Goal: Transaction & Acquisition: Book appointment/travel/reservation

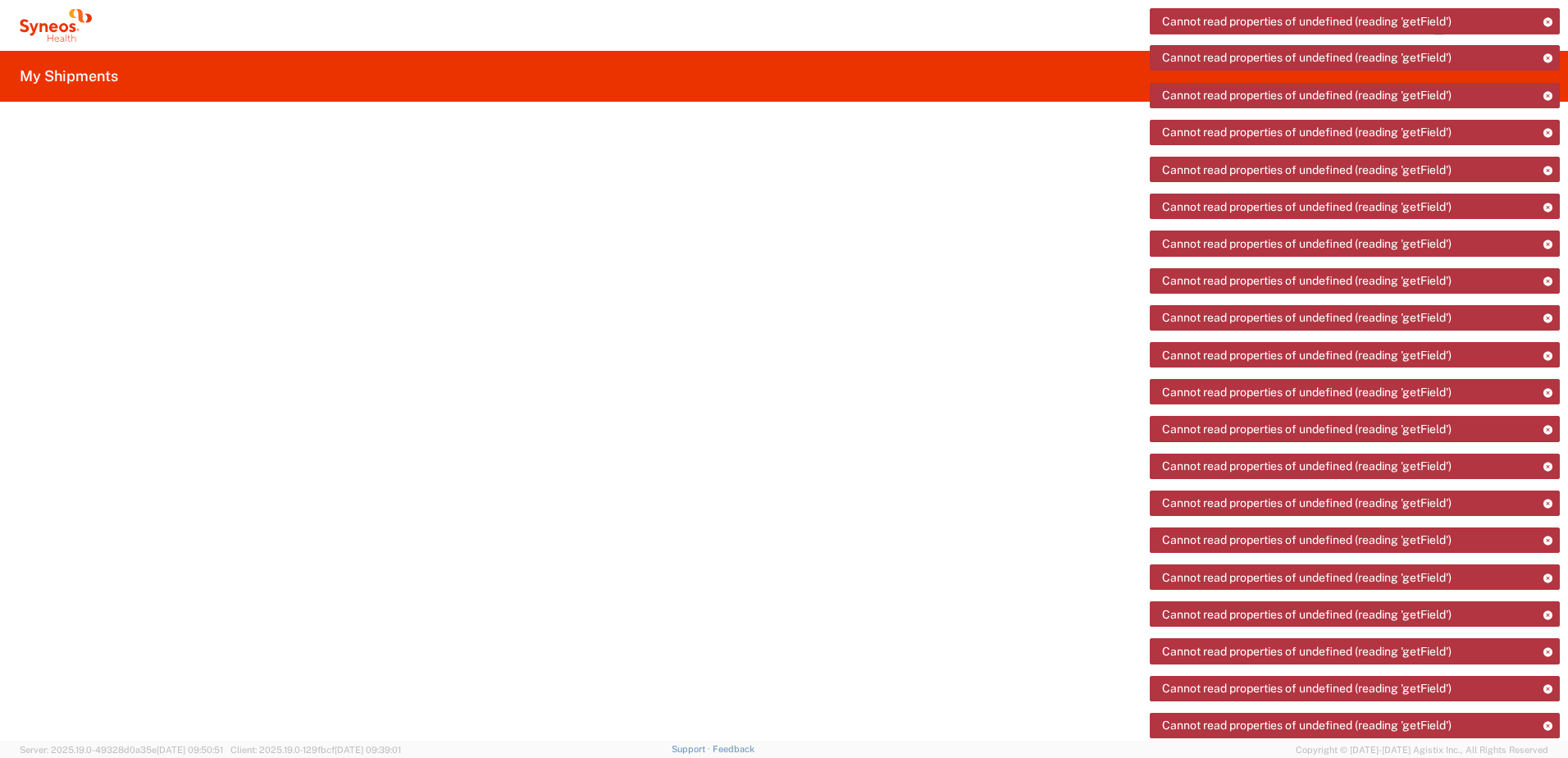
click at [57, 19] on icon at bounding box center [56, 25] width 73 height 33
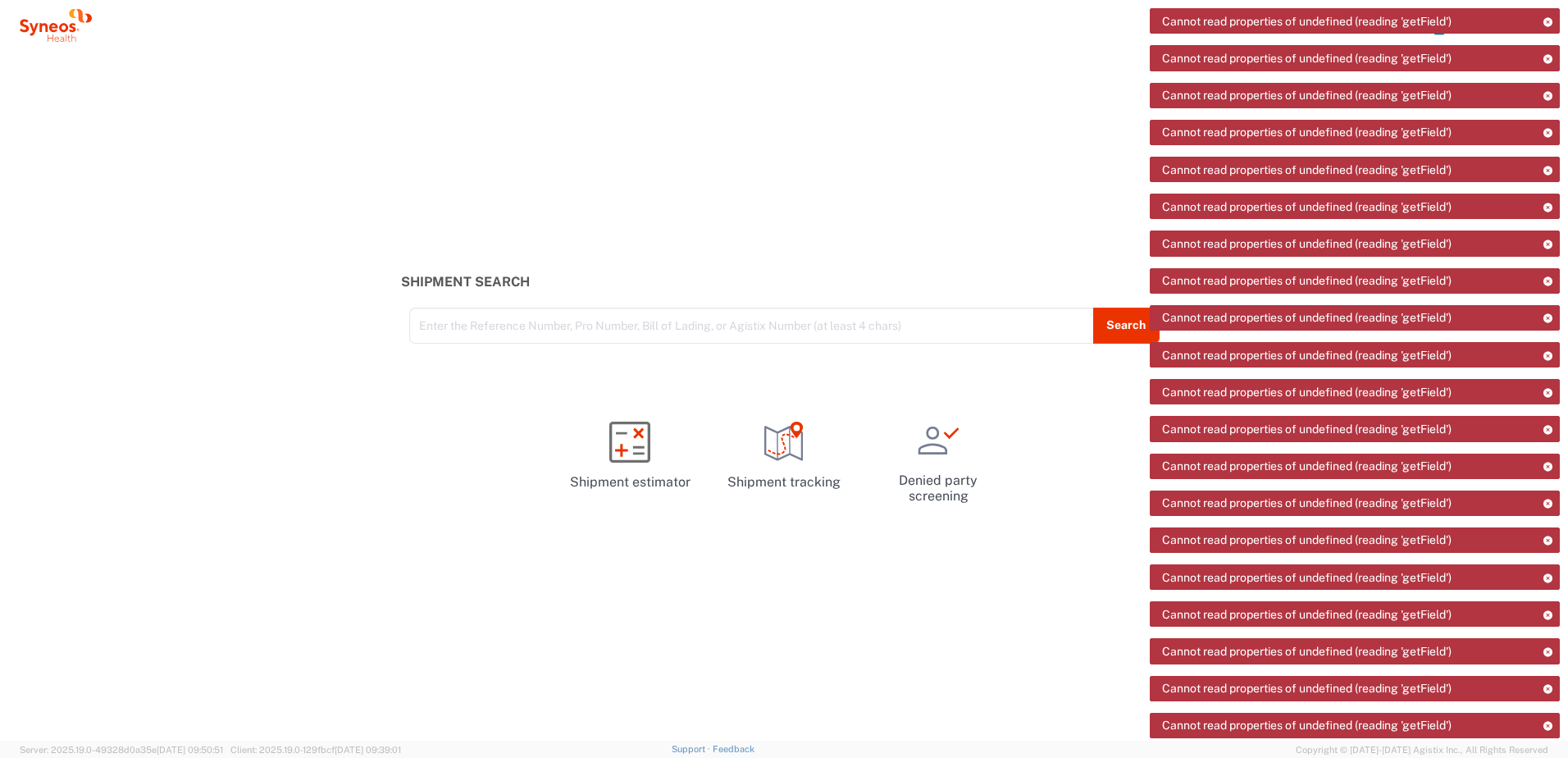
click at [1445, 34] on div "Cannot read properties of undefined (reading 'getField')" at bounding box center [1355, 21] width 410 height 26
click at [64, 30] on icon at bounding box center [56, 25] width 73 height 33
click at [760, 430] on link "Shipment tracking" at bounding box center [784, 456] width 141 height 98
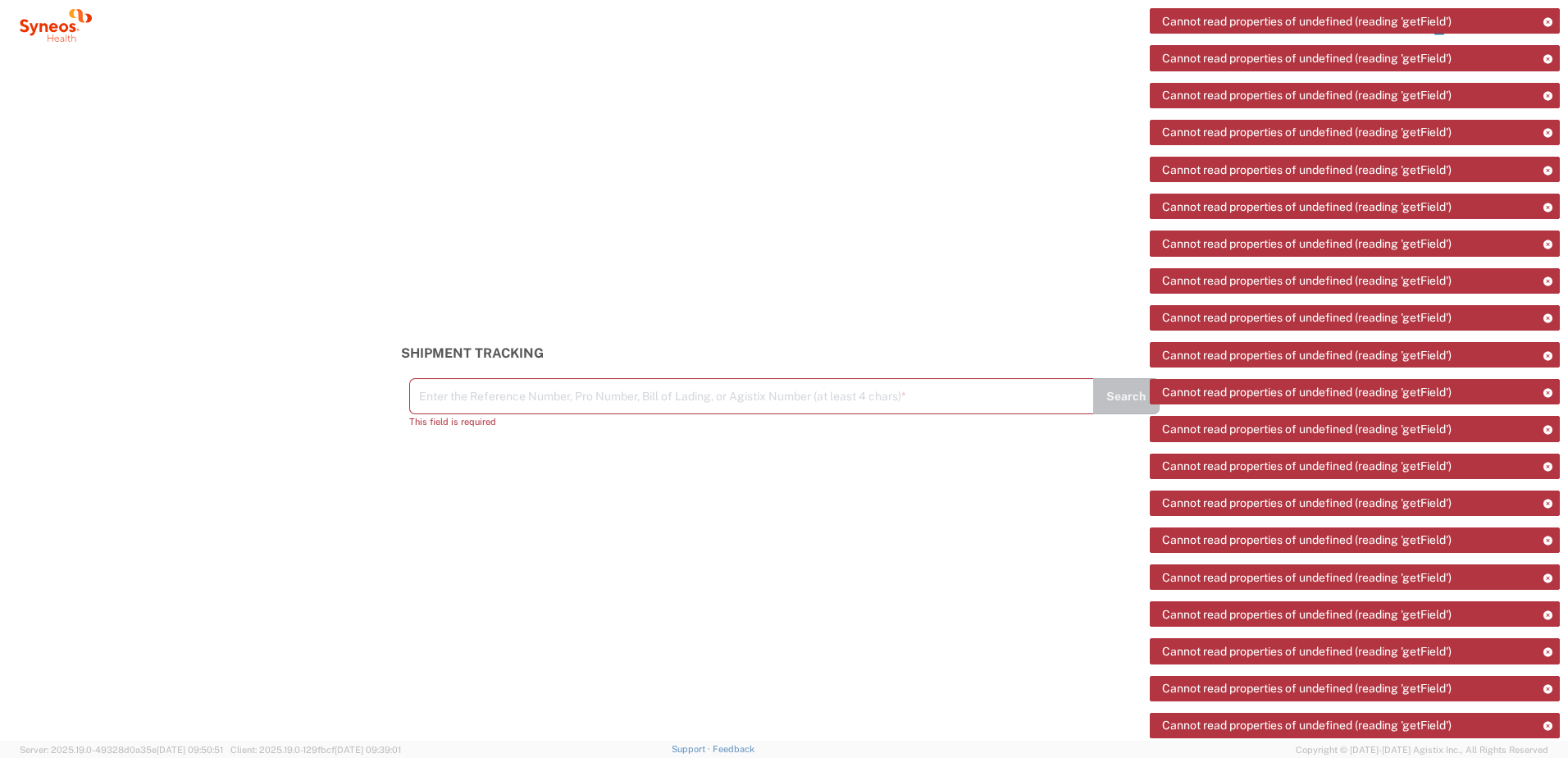
drag, startPoint x: 1441, startPoint y: 35, endPoint x: 1409, endPoint y: 48, distance: 34.5
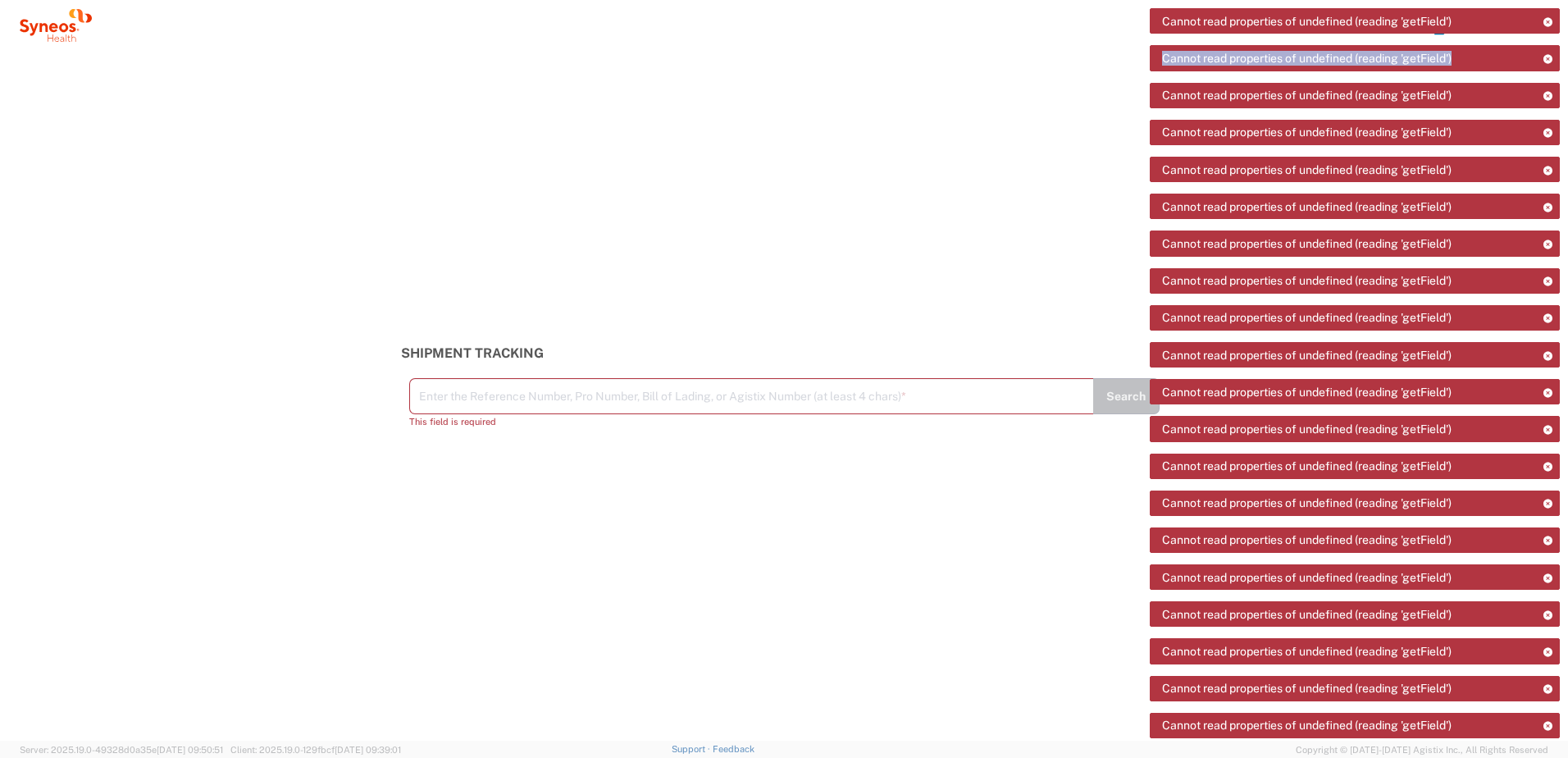
click at [1409, 48] on div "Cannot read properties of undefined (reading 'getField')" at bounding box center [1355, 58] width 410 height 26
drag, startPoint x: 1489, startPoint y: 36, endPoint x: 1535, endPoint y: 27, distance: 46.9
drag, startPoint x: 1554, startPoint y: 22, endPoint x: 1140, endPoint y: 26, distance: 414.0
click at [1549, 25] on div "Cannot read properties of undefined (reading 'getField')" at bounding box center [1355, 21] width 410 height 26
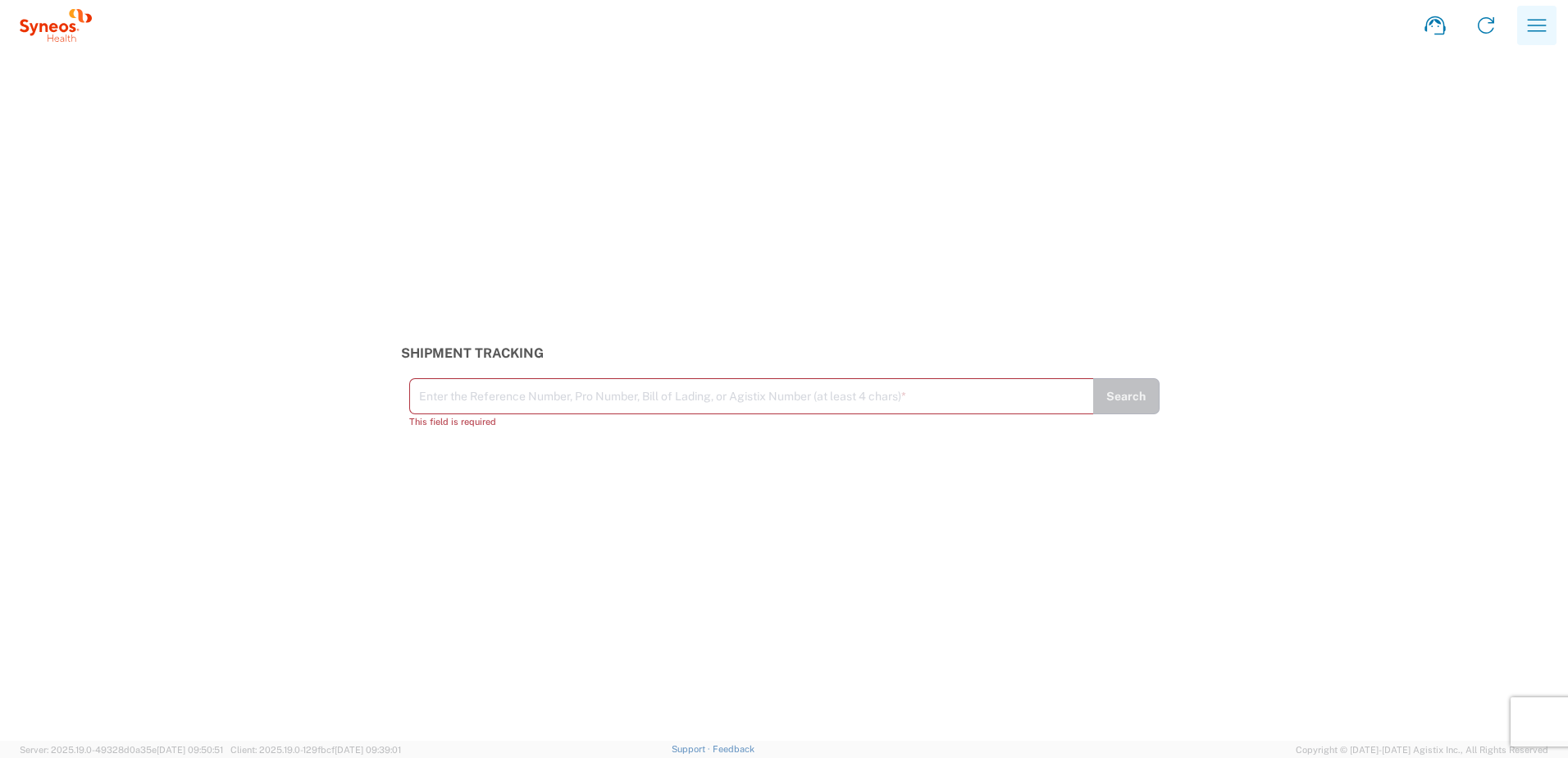
click at [1529, 21] on icon "button" at bounding box center [1537, 25] width 26 height 26
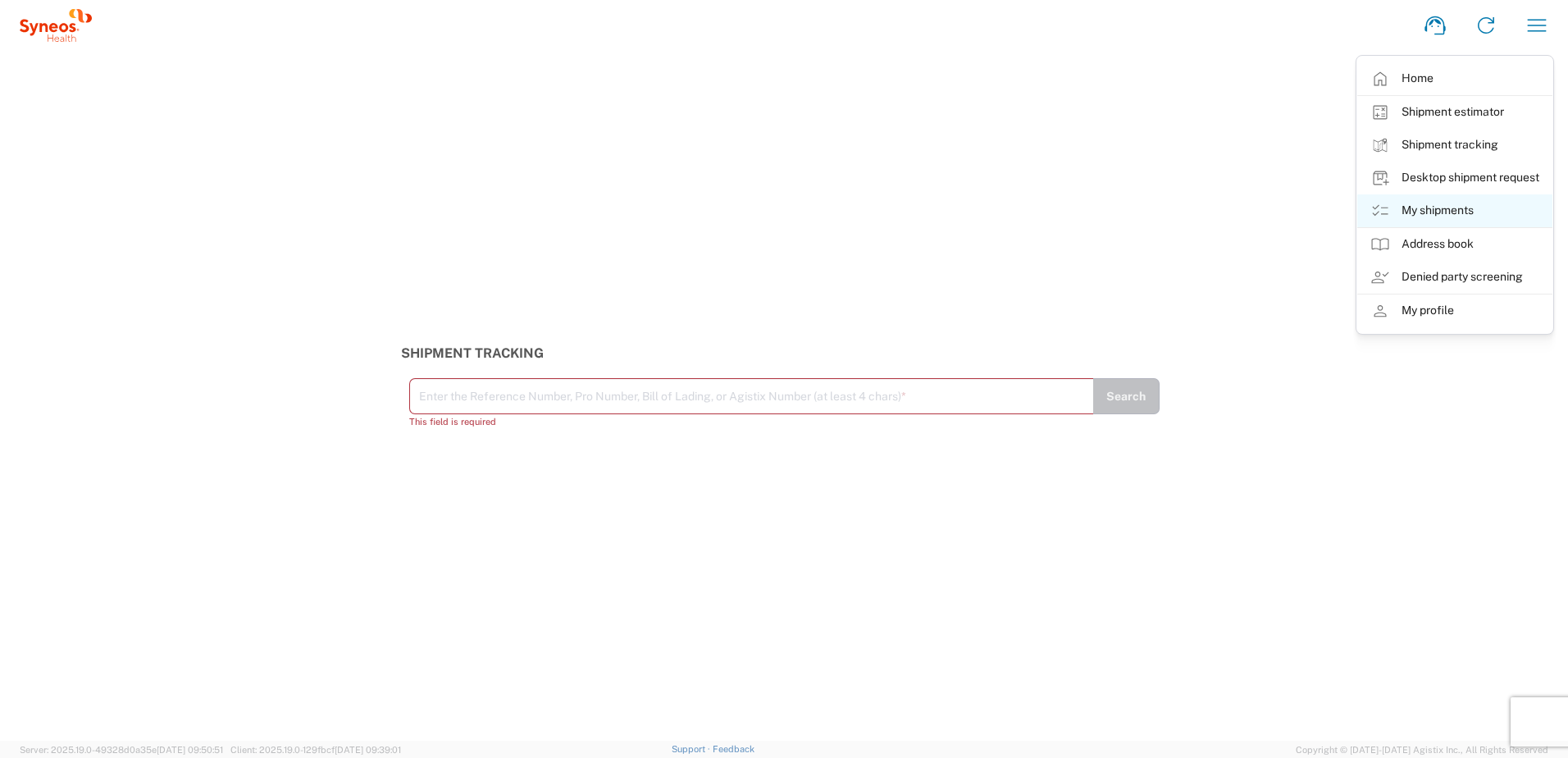
click at [1463, 208] on link "My shipments" at bounding box center [1455, 211] width 195 height 33
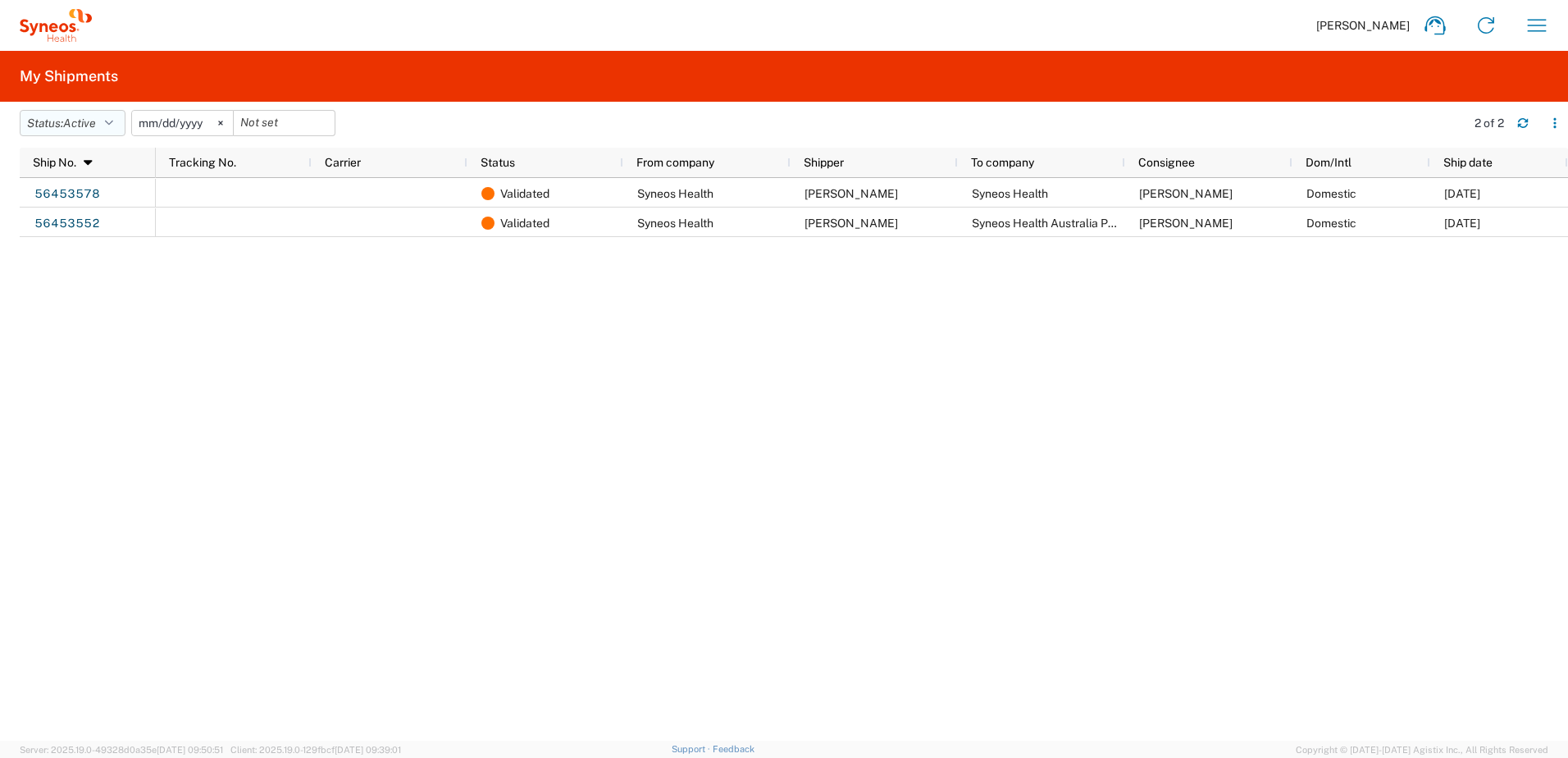
click at [96, 128] on span "Active" at bounding box center [80, 122] width 33 height 13
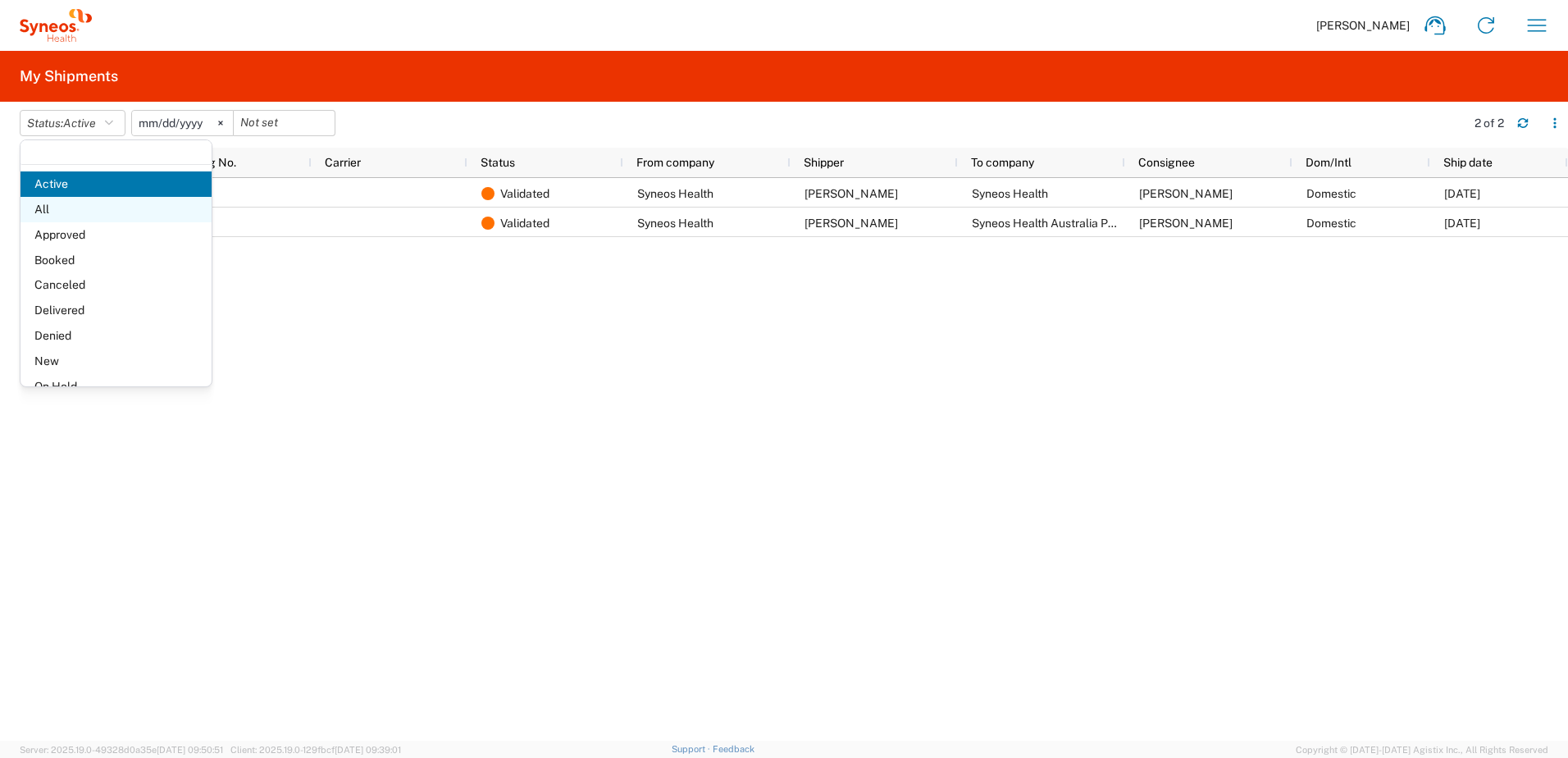
click at [94, 205] on span "All" at bounding box center [116, 210] width 191 height 26
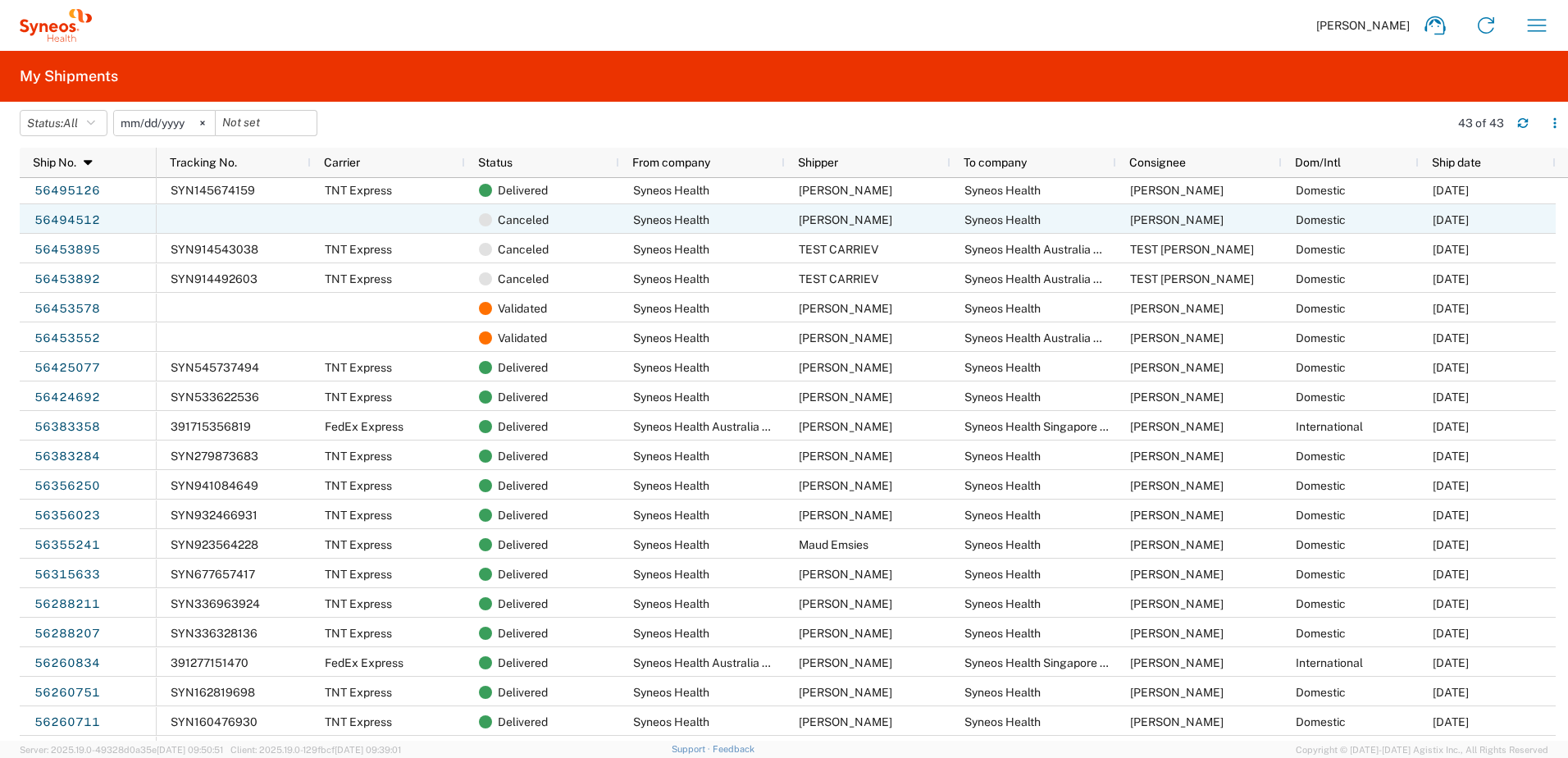
scroll to position [328, 0]
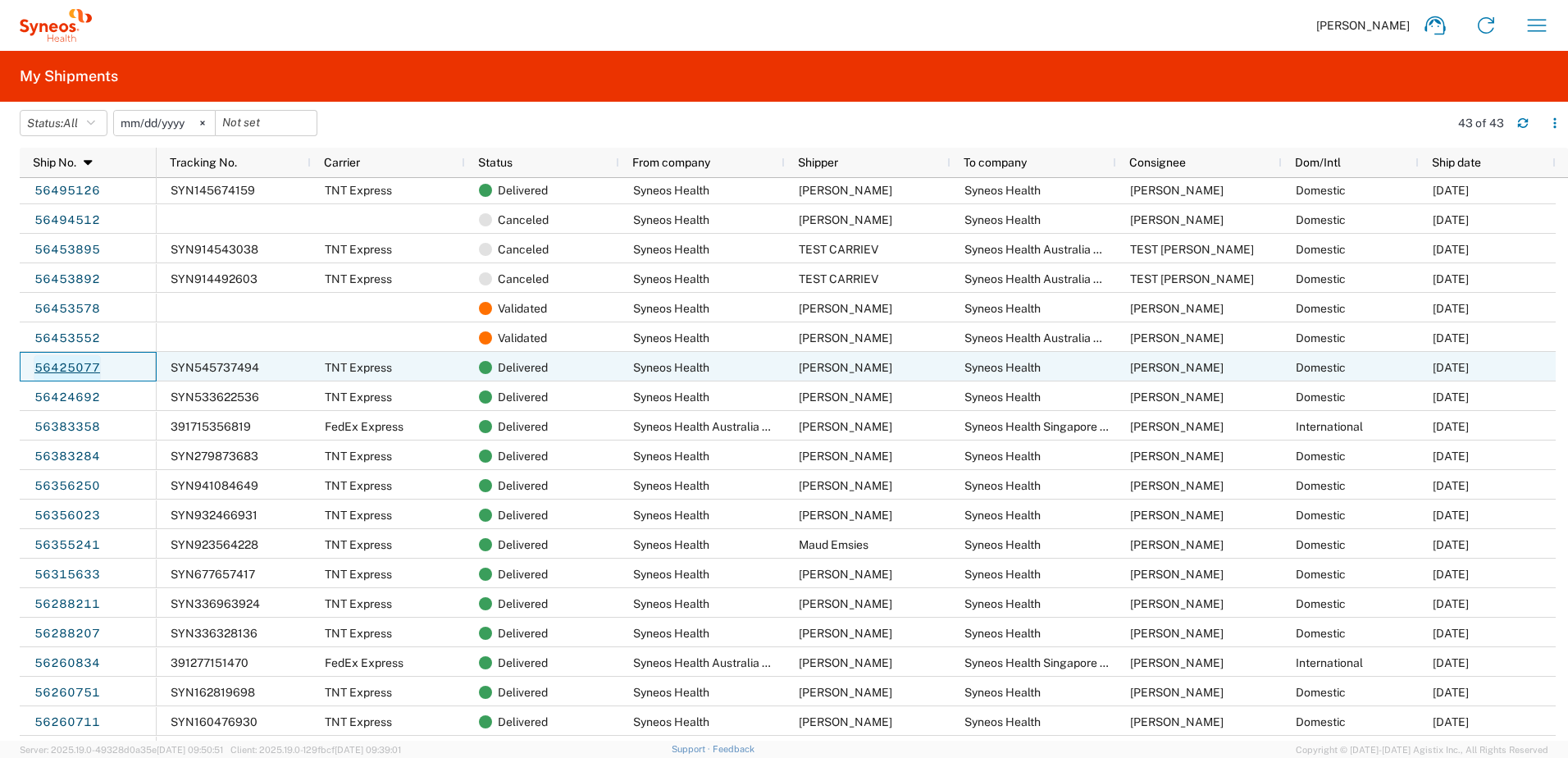
click at [85, 373] on link "56425077" at bounding box center [68, 368] width 68 height 26
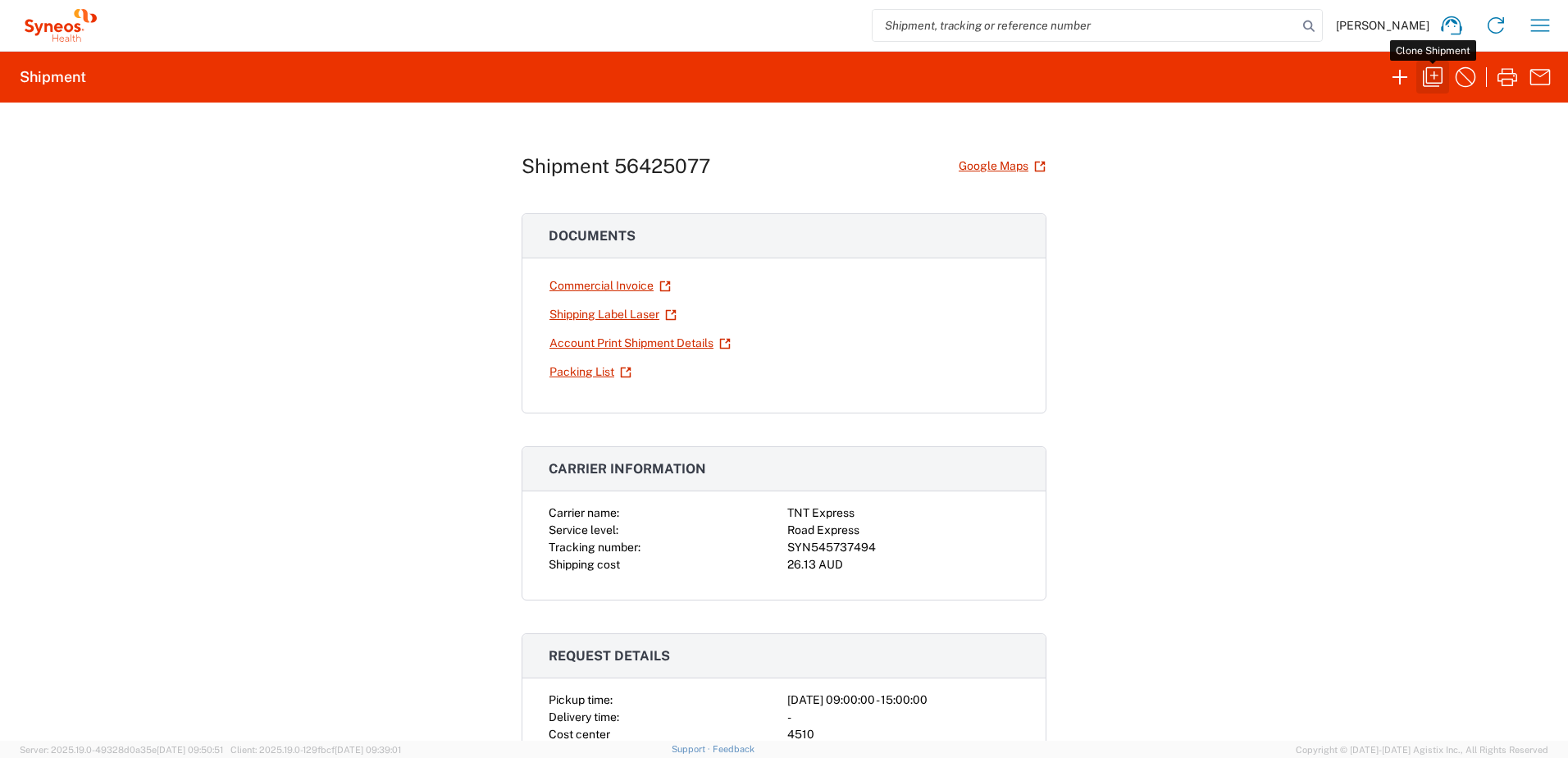
click at [1427, 76] on icon "button" at bounding box center [1433, 78] width 20 height 20
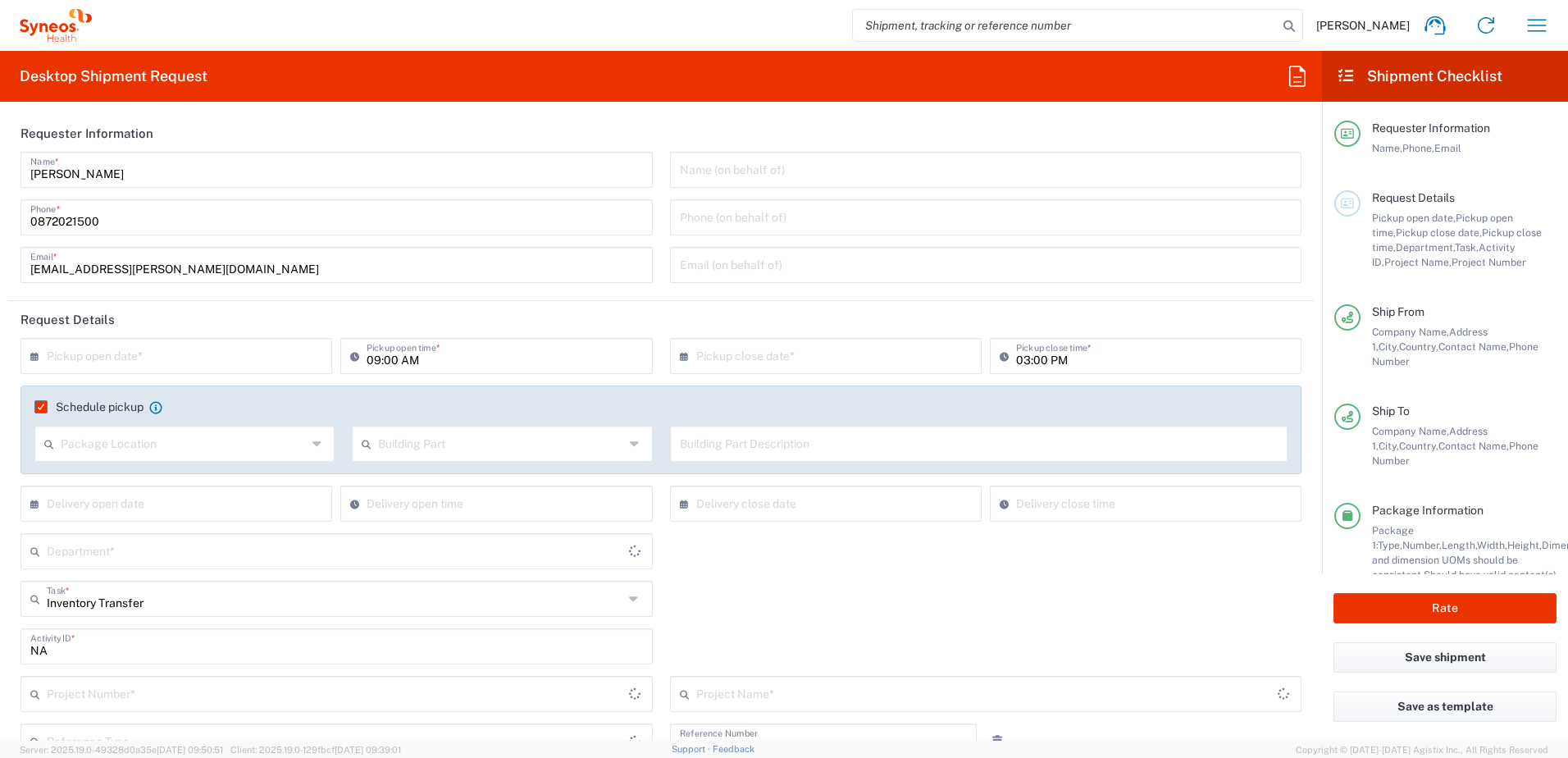
type input "Business (General)"
type input "South Australia"
type input "Your Packaging"
type input "4510 DEPARTMENTAL EXPENSE"
type input "Customer Ref"
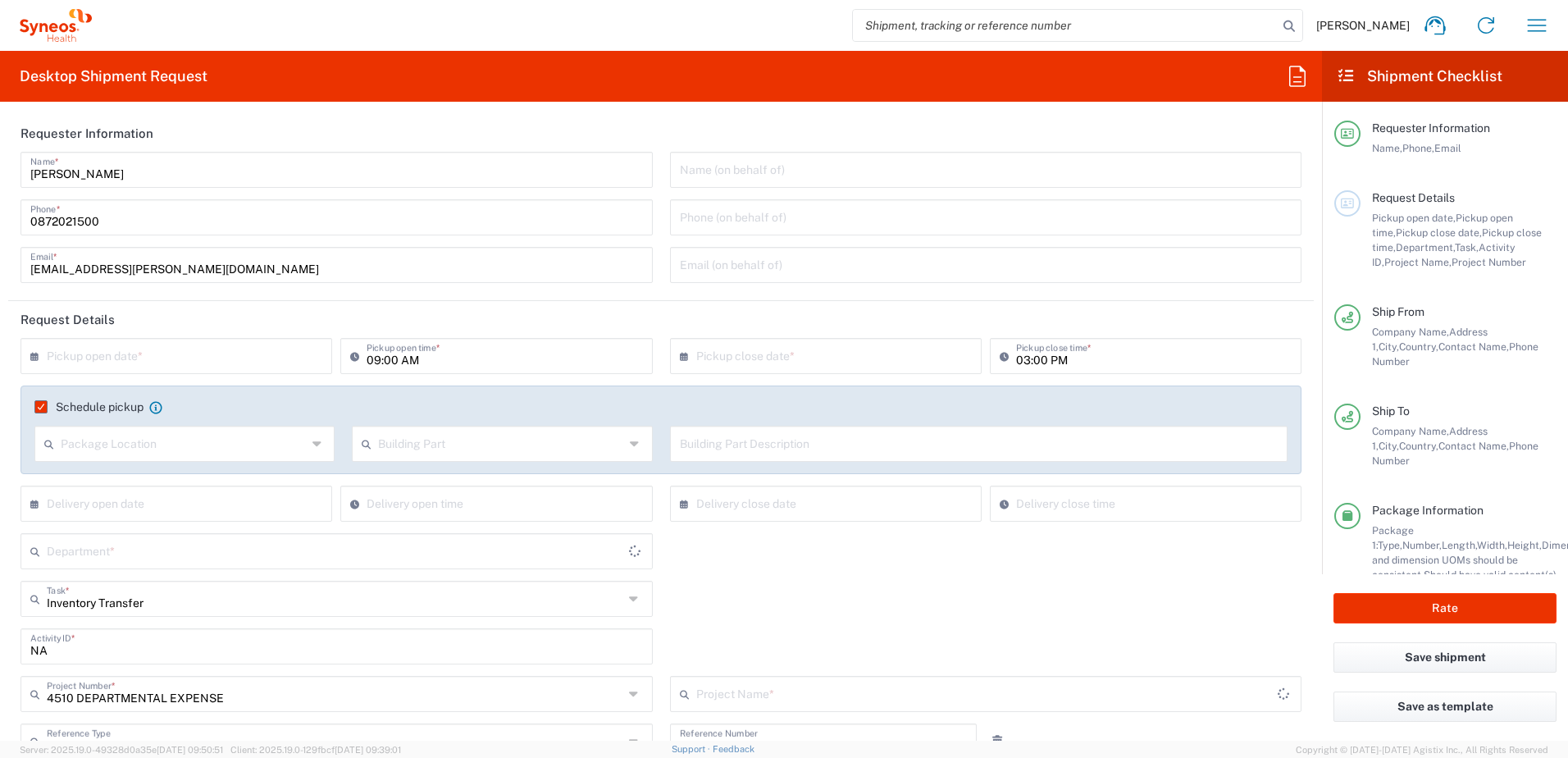
type input "Australia"
type input "Residential/Home"
type input "New South Wales"
type input "Booking Request ID"
type input "Australia"
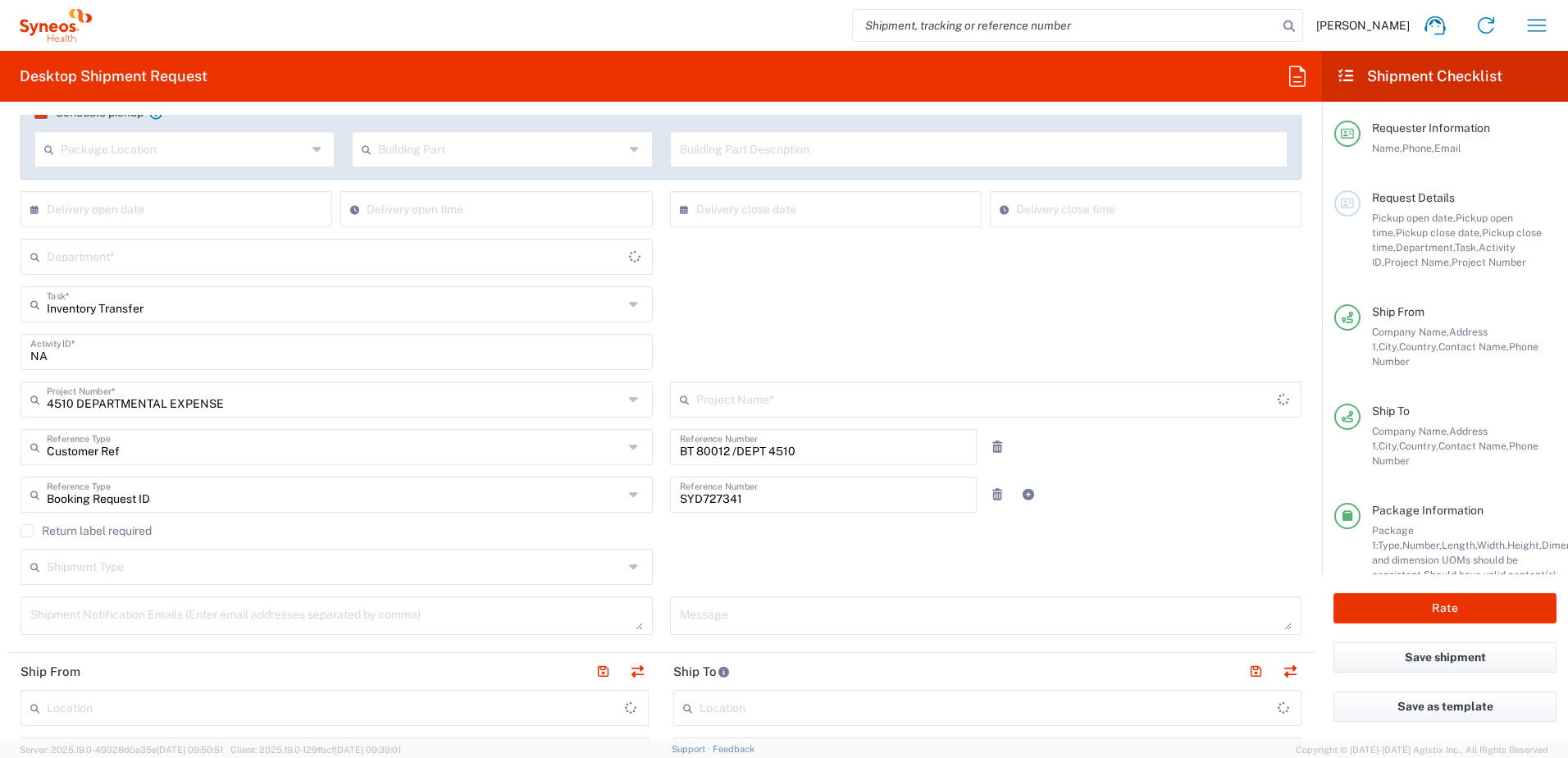
type input "4510 DEPARTMENTAL EXPENSE"
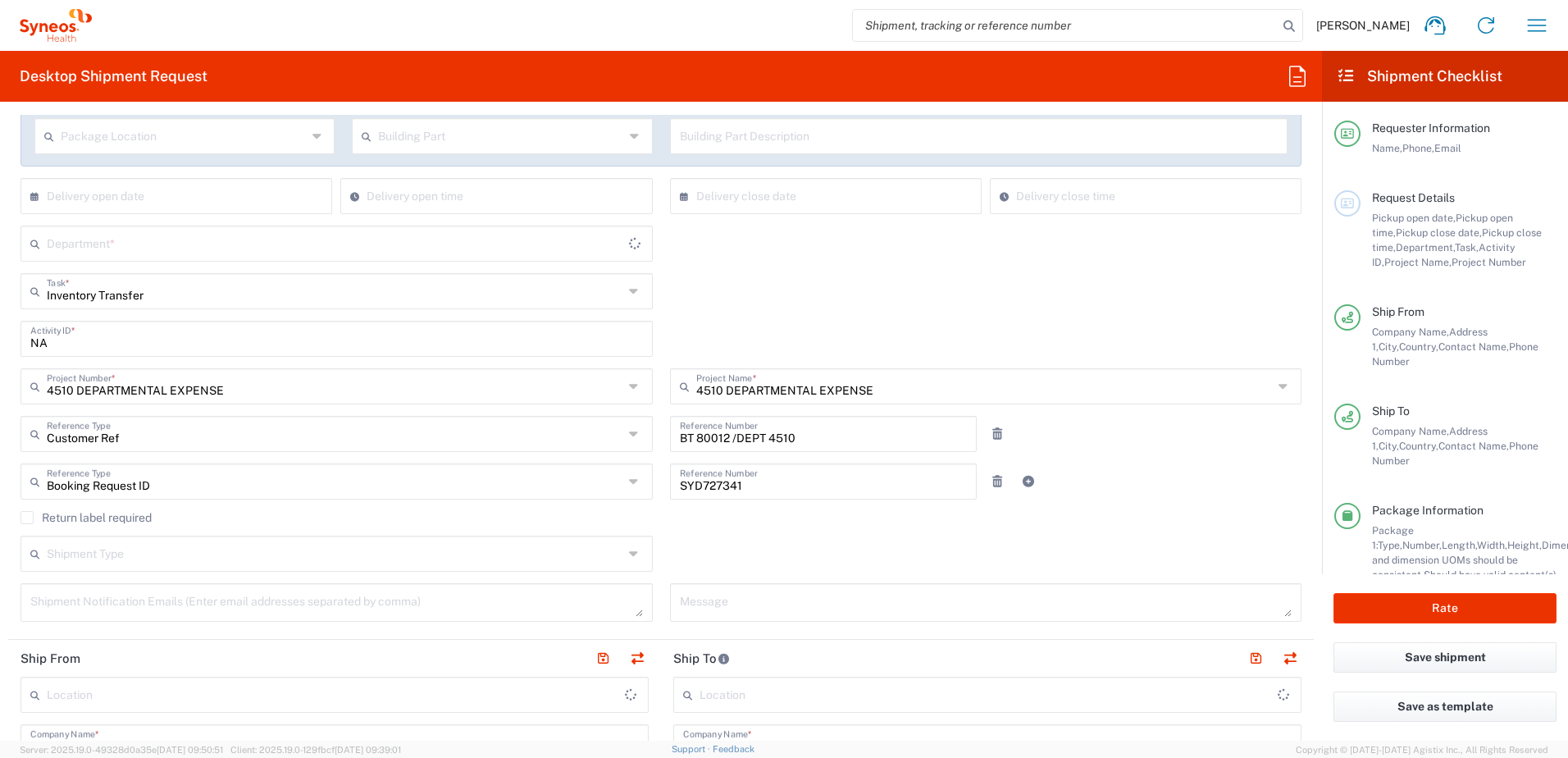
scroll to position [328, 0]
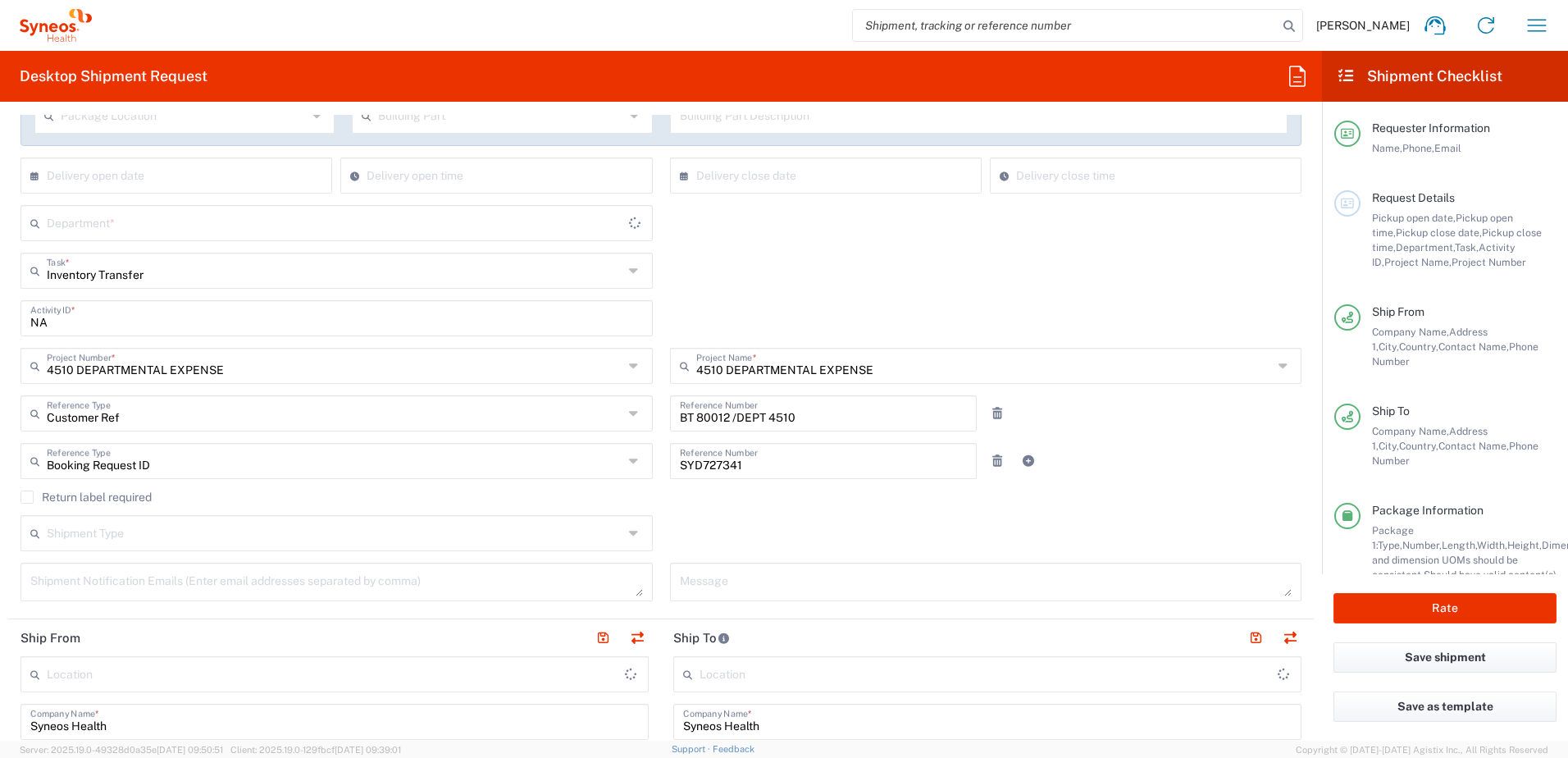
type input "4510"
type input "Syneos Health Australia Pty Ltd"
drag, startPoint x: 840, startPoint y: 407, endPoint x: 539, endPoint y: 446, distance: 303.5
click at [554, 431] on div "Customer Ref Reference Type Customer Ref Account Type Activity ID Airline Appoi…" at bounding box center [661, 420] width 1299 height 48
type input "4510"
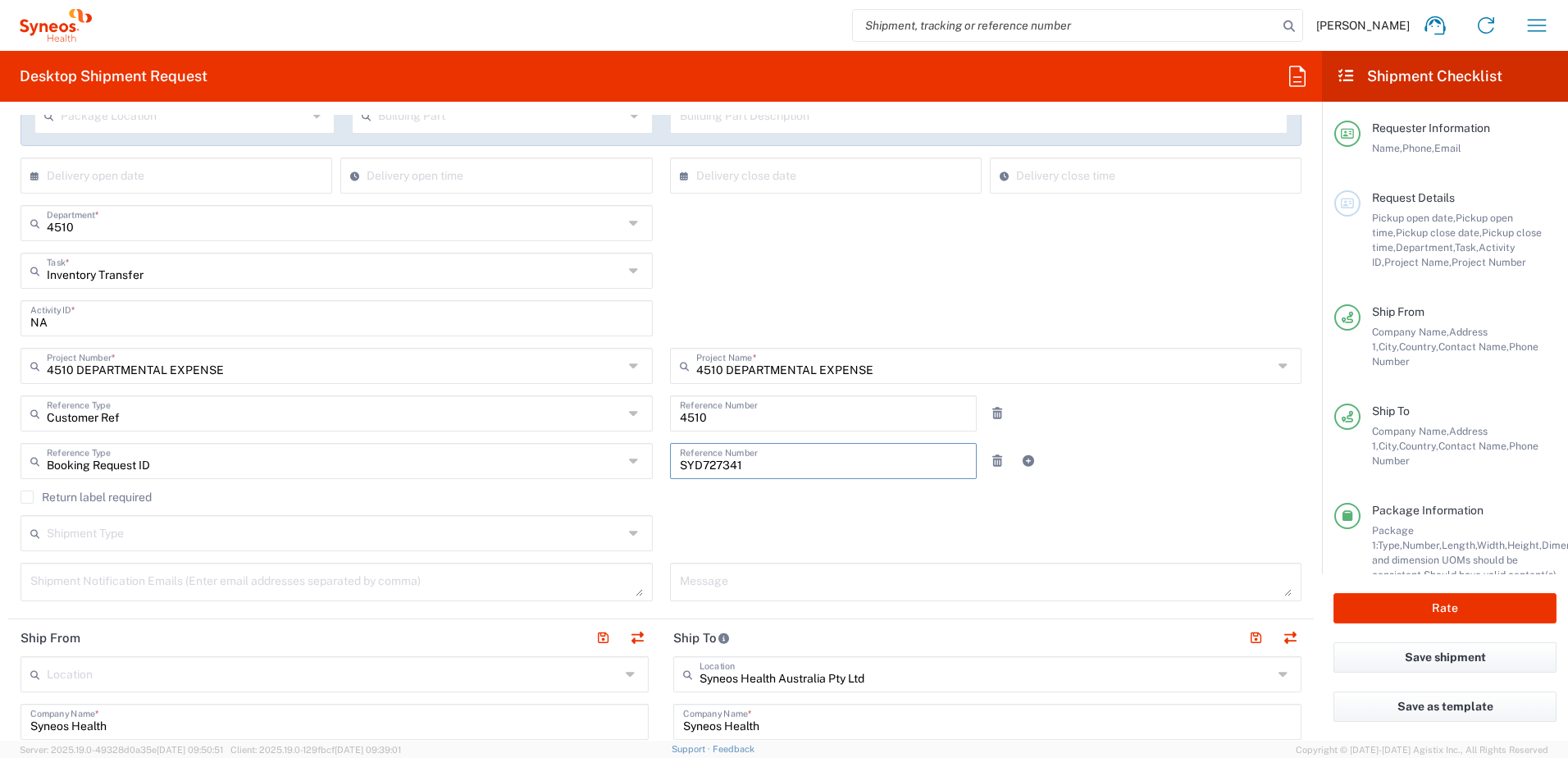
drag, startPoint x: 761, startPoint y: 463, endPoint x: 623, endPoint y: 463, distance: 138.0
click at [623, 463] on div "Booking Request ID Reference Type Booking Request ID Account Type Activity ID A…" at bounding box center [661, 467] width 1299 height 48
drag, startPoint x: 1004, startPoint y: 297, endPoint x: 966, endPoint y: 307, distance: 39.3
click at [1001, 298] on div "Inventory Transfer Task * Inventory Transfer Break/Fix New Hire Other Refresh" at bounding box center [661, 277] width 1299 height 48
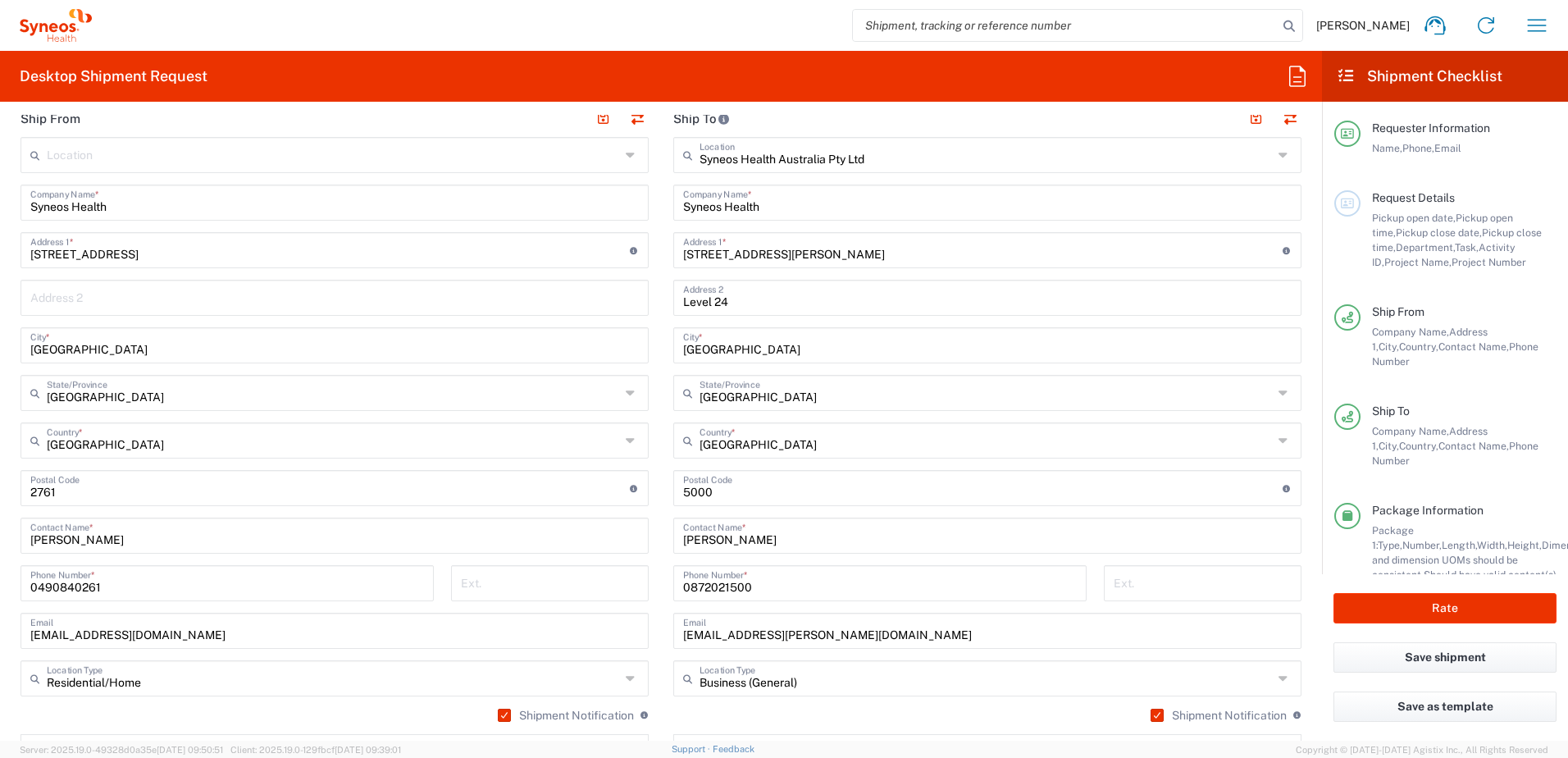
scroll to position [902, 0]
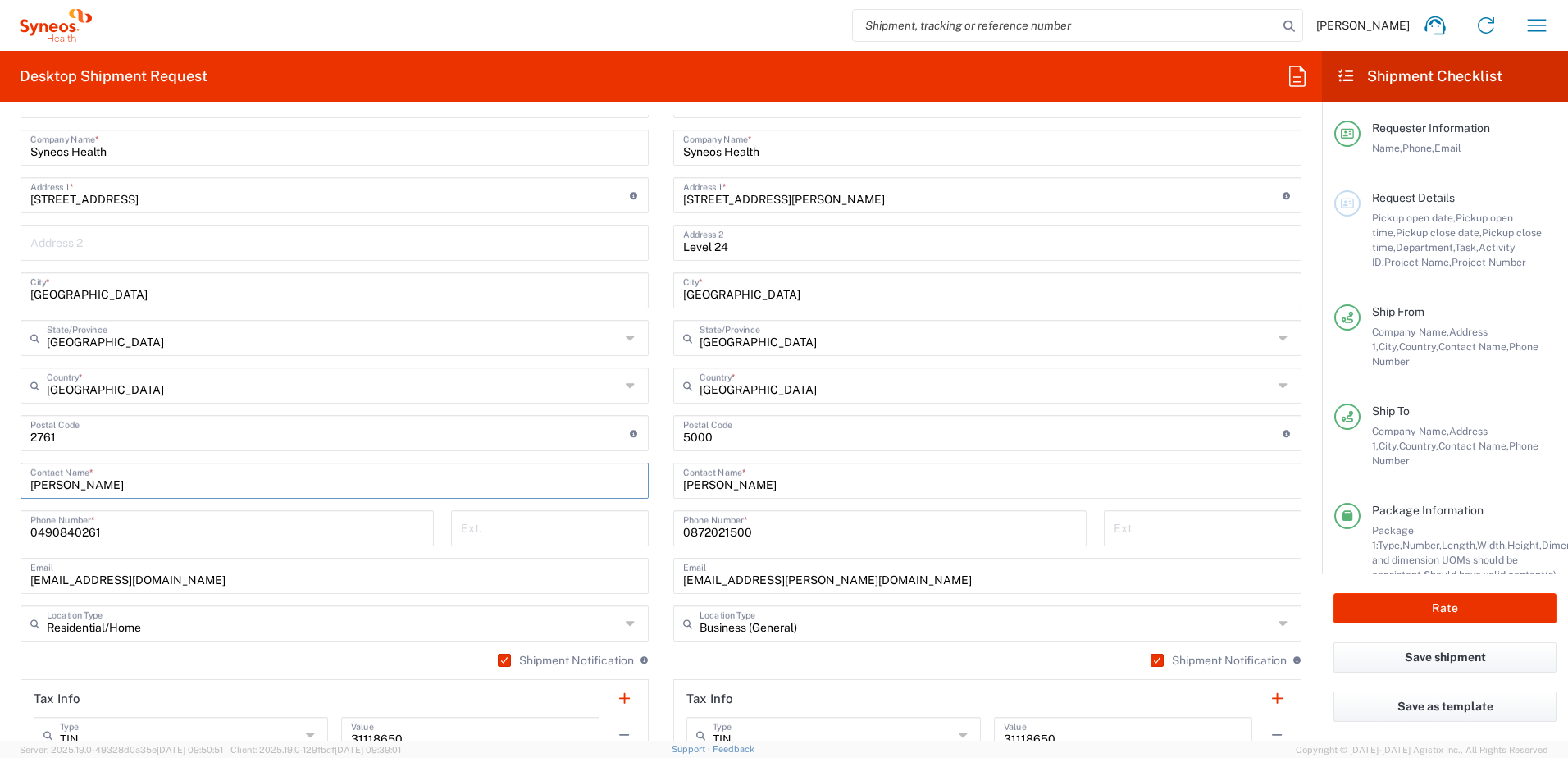
drag, startPoint x: 162, startPoint y: 480, endPoint x: -3, endPoint y: 483, distance: 165.0
click at [0, 483] on html "Chiran Rayamajhi Home Shipment estimator Shipment tracking Desktop shipment req…" at bounding box center [784, 379] width 1568 height 758
paste input "Hayley Mitchell"
type input "Hayley Mitchell"
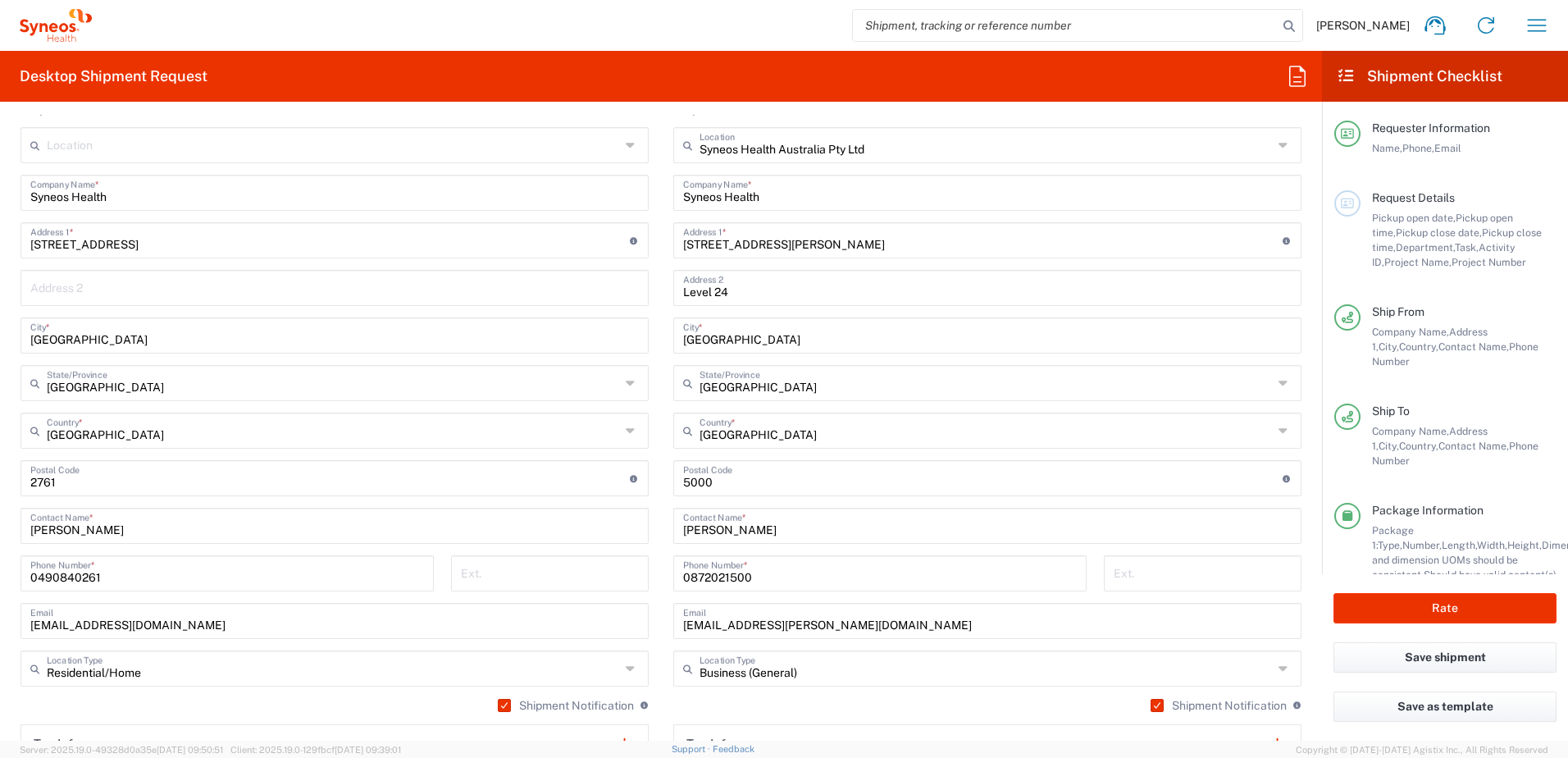
scroll to position [821, 0]
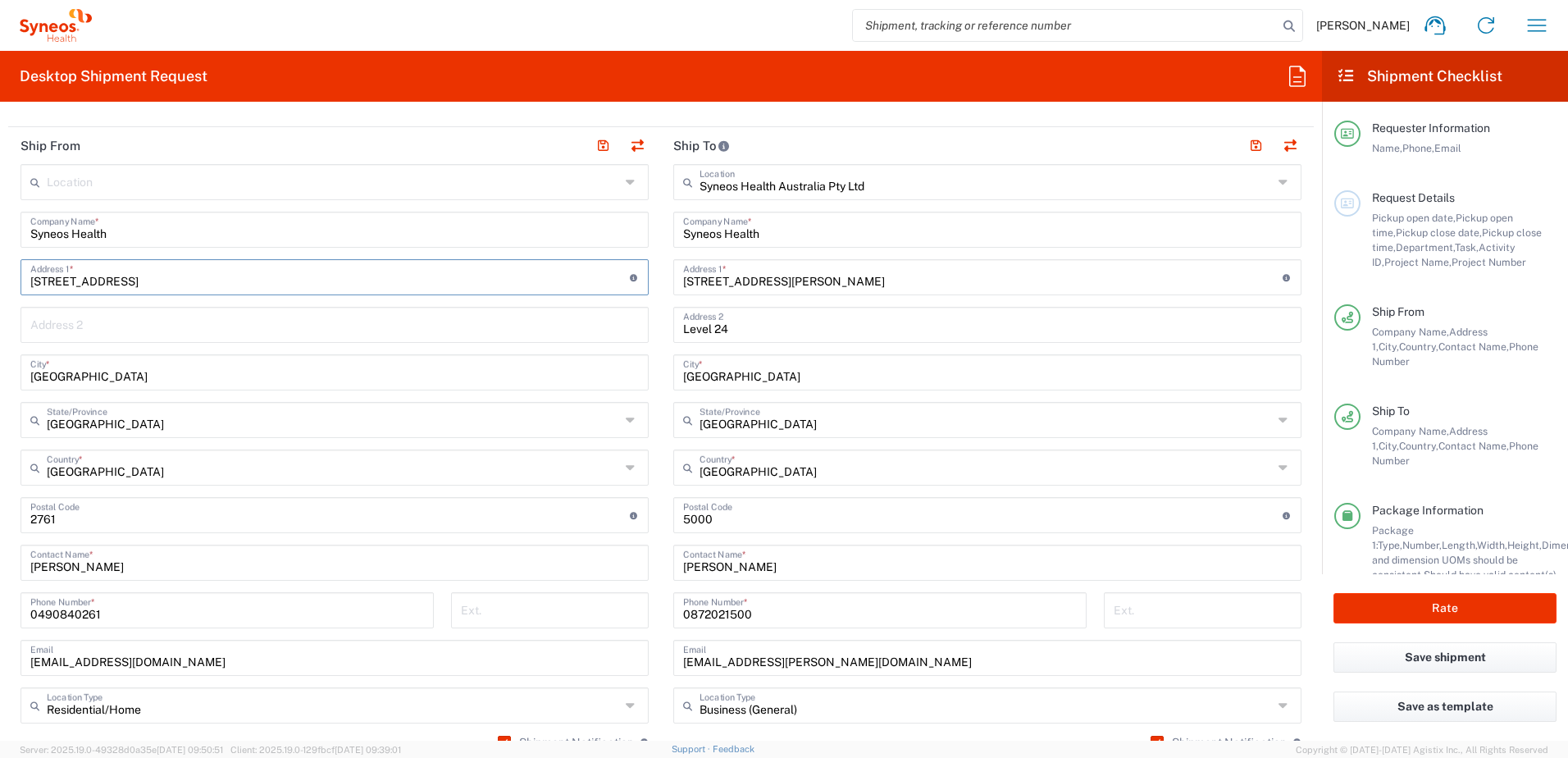
drag, startPoint x: 199, startPoint y: 284, endPoint x: -3, endPoint y: 253, distance: 204.4
click at [0, 253] on html "Chiran Rayamajhi Home Shipment estimator Shipment tracking Desktop shipment req…" at bounding box center [784, 379] width 1568 height 758
paste input "663 Pacific Highway"
type input "663 Pacific Highway"
drag, startPoint x: 172, startPoint y: 378, endPoint x: -3, endPoint y: 379, distance: 175.0
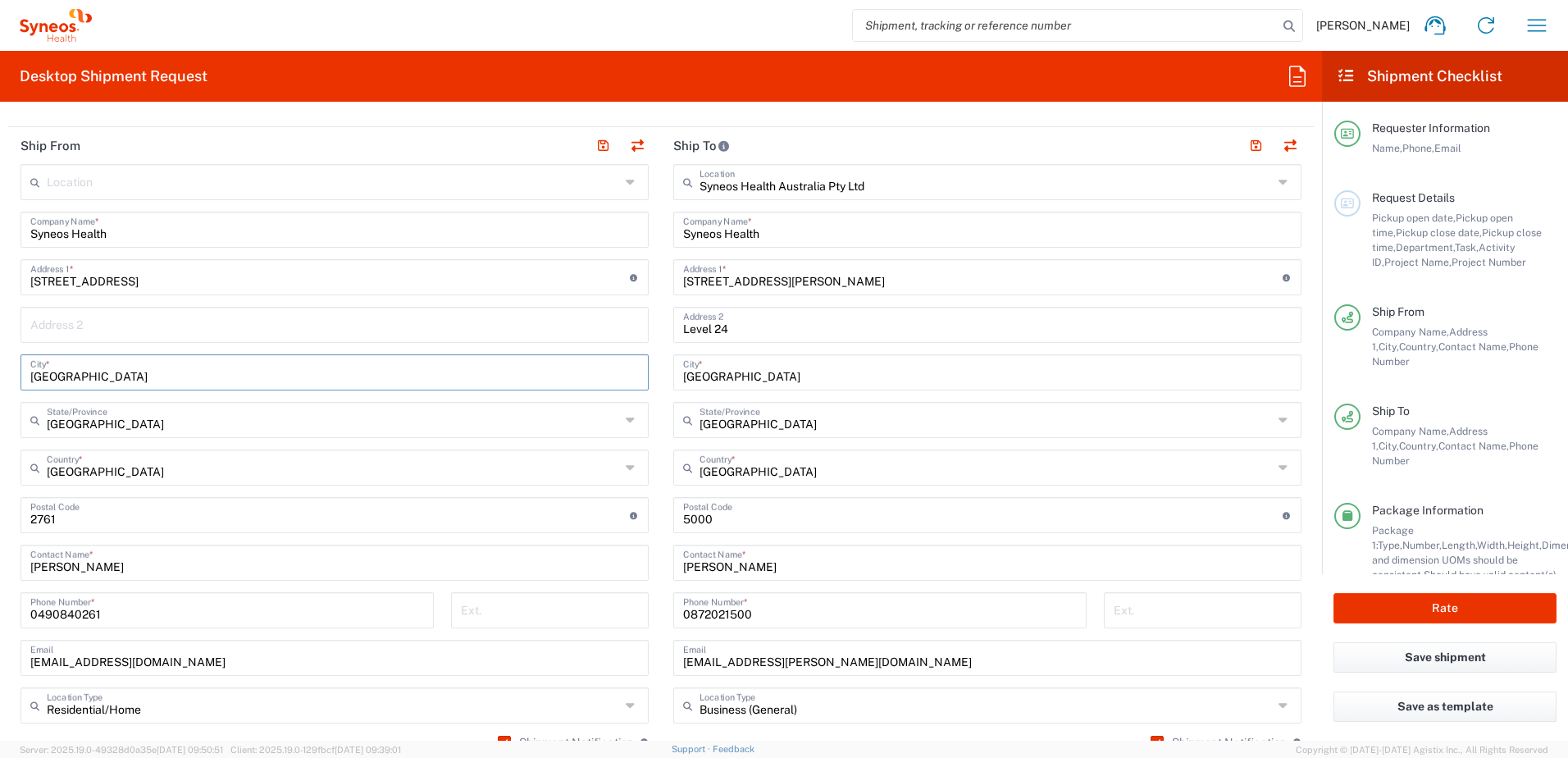
click at [0, 379] on html "Chiran Rayamajhi Home Shipment estimator Shipment tracking Desktop shipment req…" at bounding box center [784, 379] width 1568 height 758
paste input "Mount Colah"
type input "Mount Colah"
drag, startPoint x: 82, startPoint y: 521, endPoint x: 110, endPoint y: 522, distance: 28.0
click at [82, 521] on input "undefined" at bounding box center [330, 513] width 600 height 29
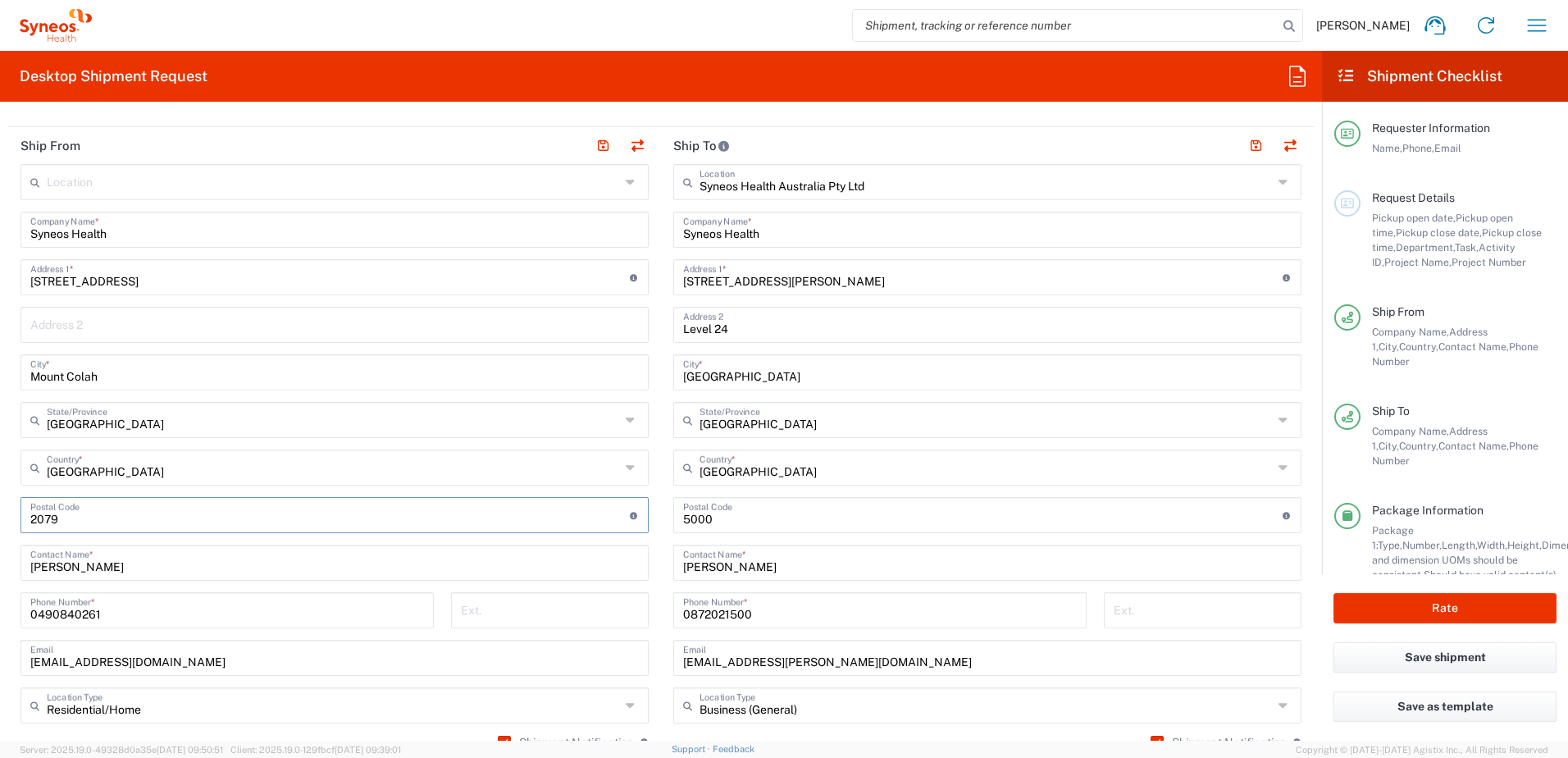
type input "2079"
drag, startPoint x: 128, startPoint y: 617, endPoint x: -3, endPoint y: 611, distance: 131.1
click at [0, 611] on html "Chiran Rayamajhi Home Shipment estimator Shipment tracking Desktop shipment req…" at bounding box center [784, 379] width 1568 height 758
paste input "07 922 405"
type input "0407 922 405"
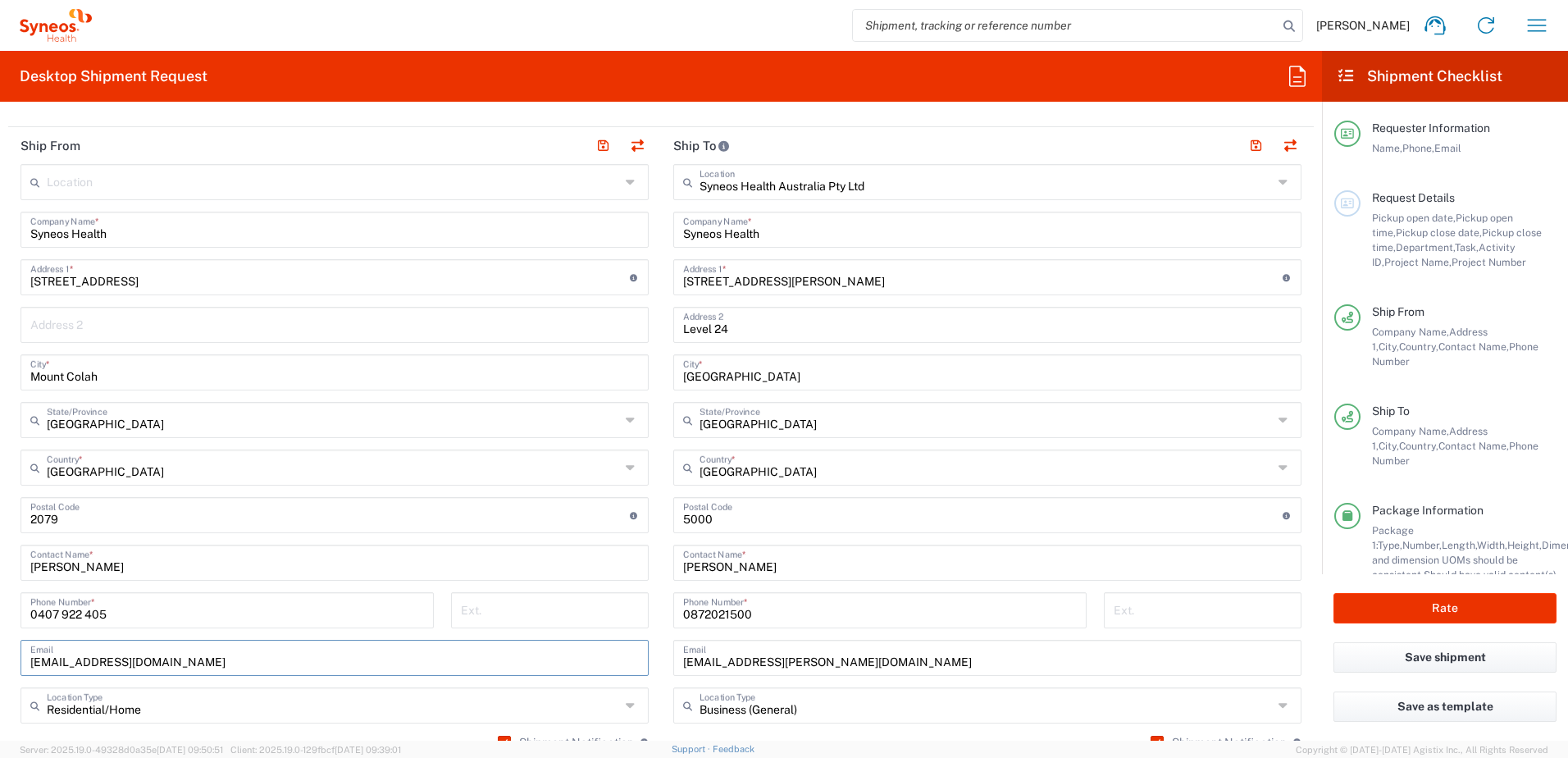
drag, startPoint x: 300, startPoint y: 667, endPoint x: 0, endPoint y: 627, distance: 302.7
click at [0, 638] on html "Chiran Rayamajhi Home Shipment estimator Shipment tracking Desktop shipment req…" at bounding box center [784, 379] width 1568 height 758
paste input "hayley.mitchell93@gmail"
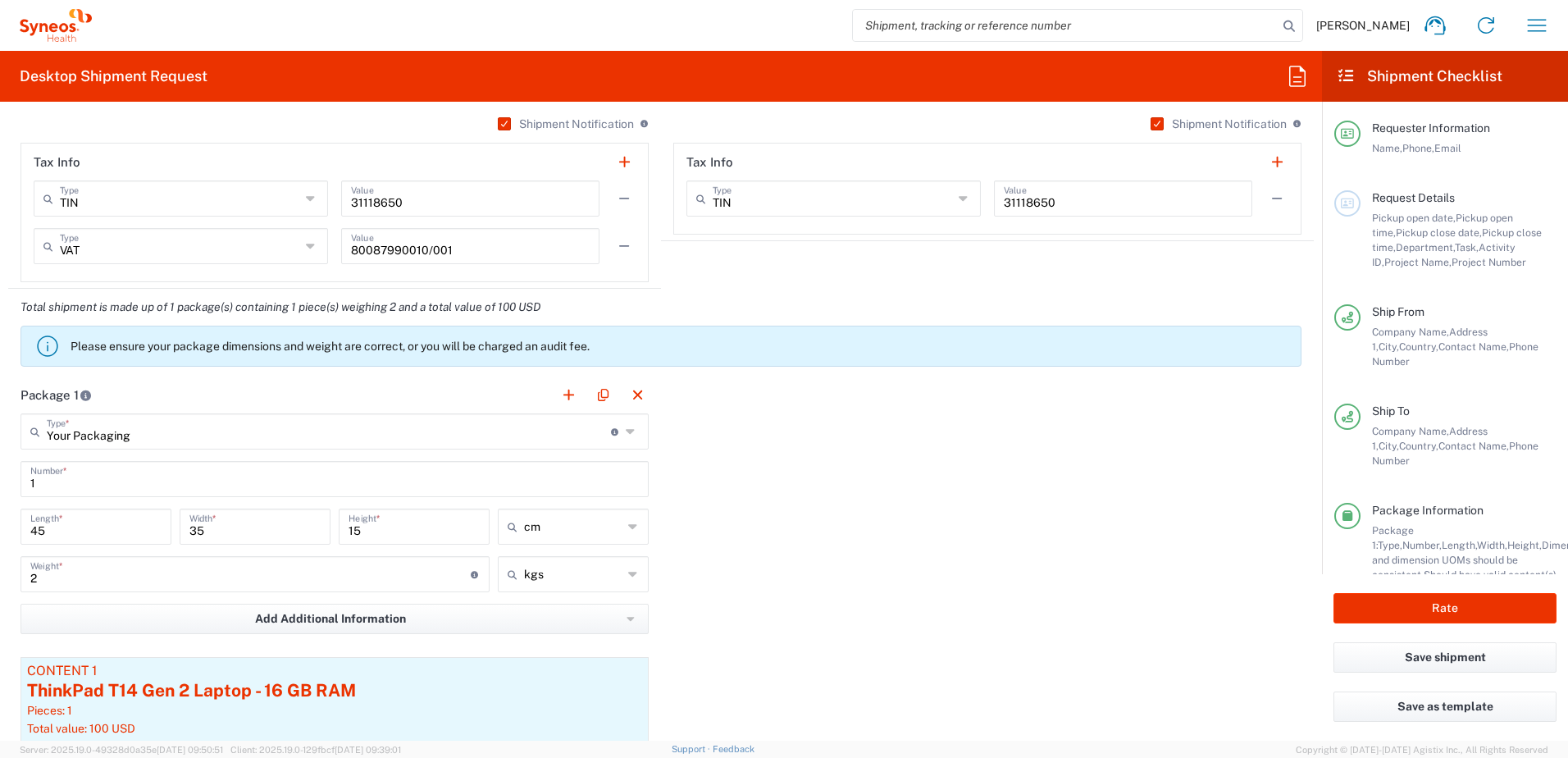
scroll to position [1477, 0]
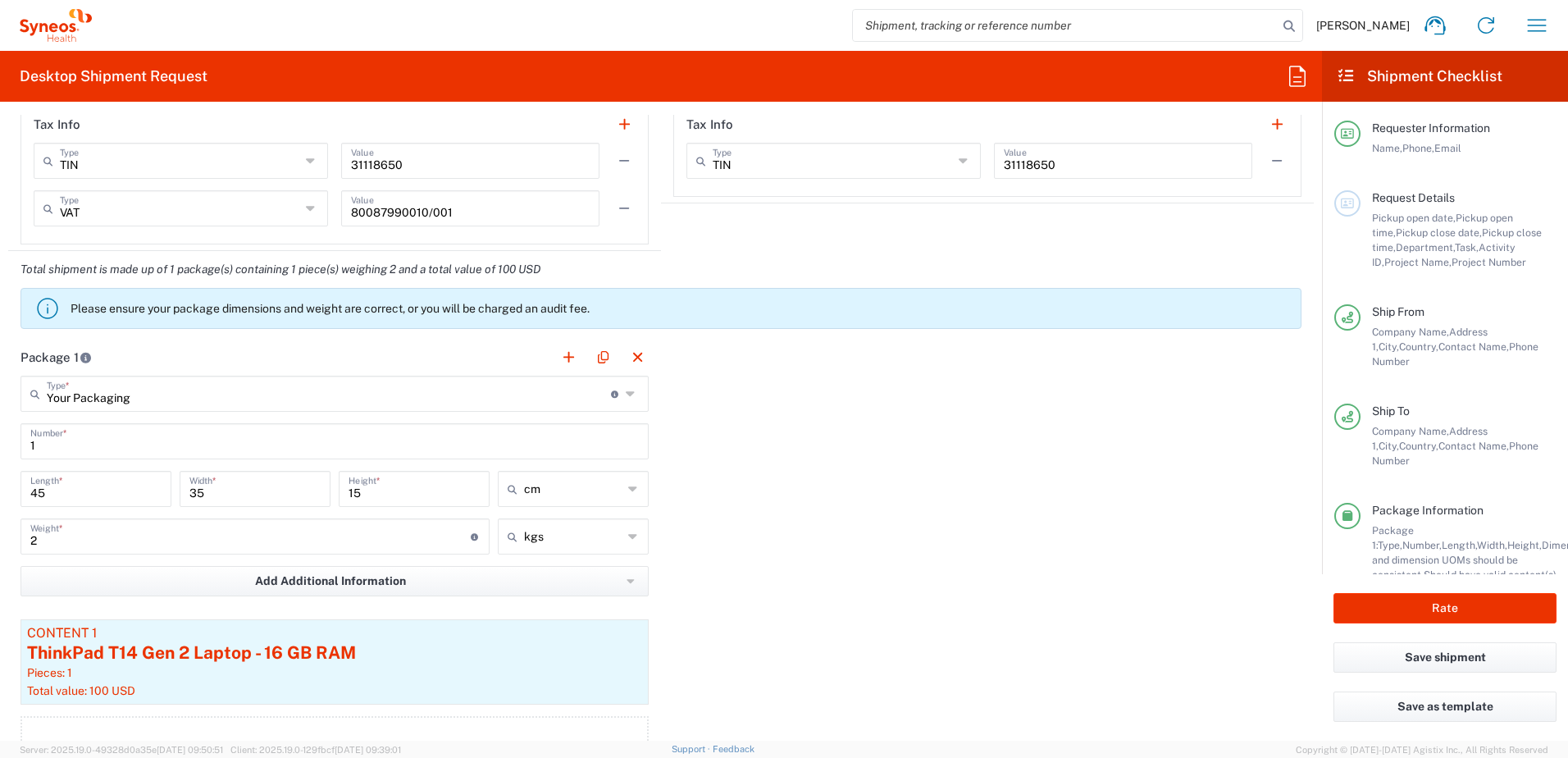
type input "hayley.mitchell93@gmail.com"
click at [141, 548] on input "2" at bounding box center [251, 535] width 440 height 29
type input "2.7"
drag, startPoint x: 57, startPoint y: 494, endPoint x: 0, endPoint y: 487, distance: 57.4
click at [0, 488] on html "Chiran Rayamajhi Home Shipment estimator Shipment tracking Desktop shipment req…" at bounding box center [784, 379] width 1568 height 758
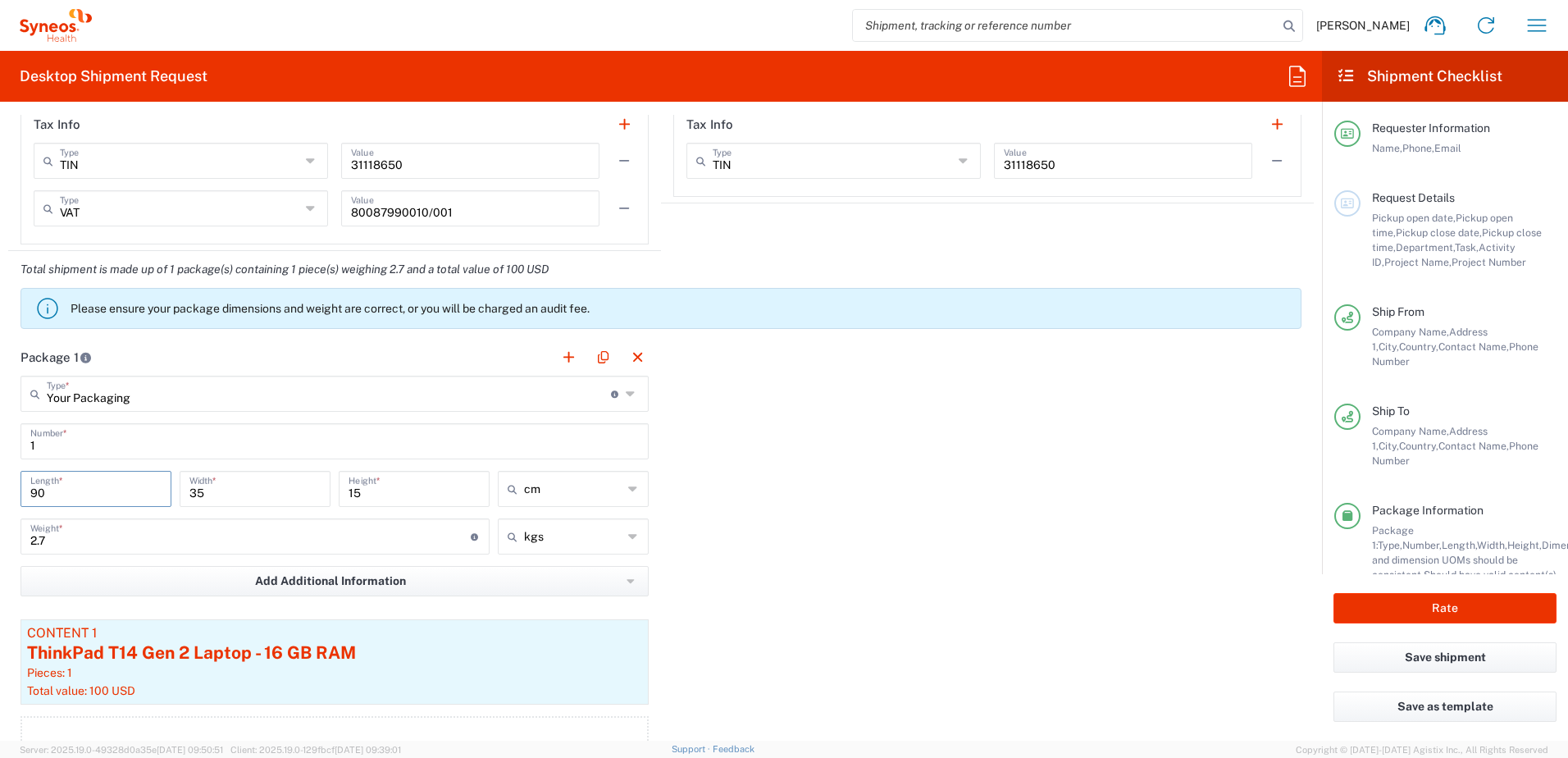
type input "90"
type input "80"
type input "9"
click at [902, 541] on div "Package 1 Your Packaging Type * Material used to package goods Your Packaging E…" at bounding box center [660, 567] width 1306 height 457
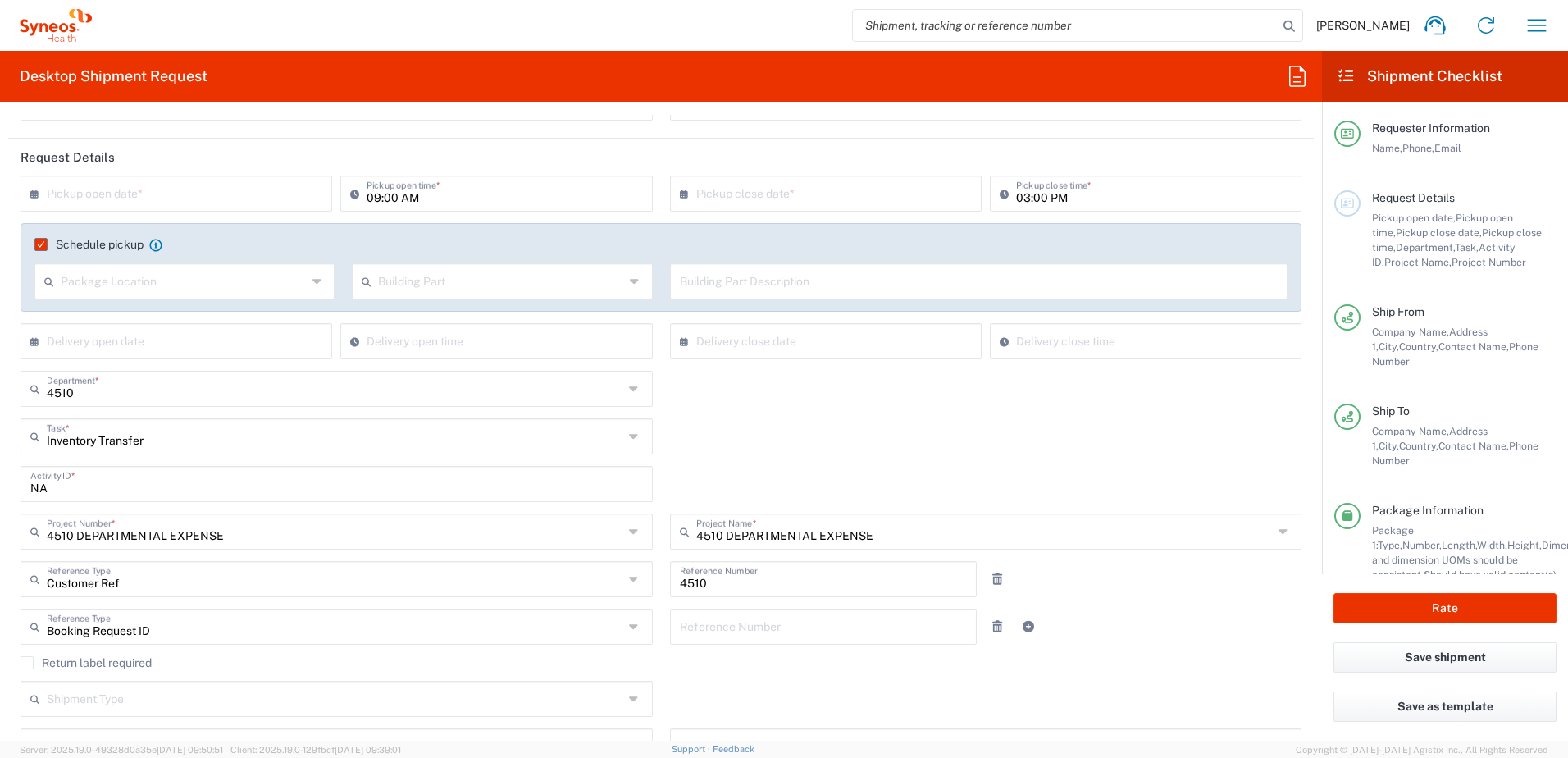
scroll to position [0, 0]
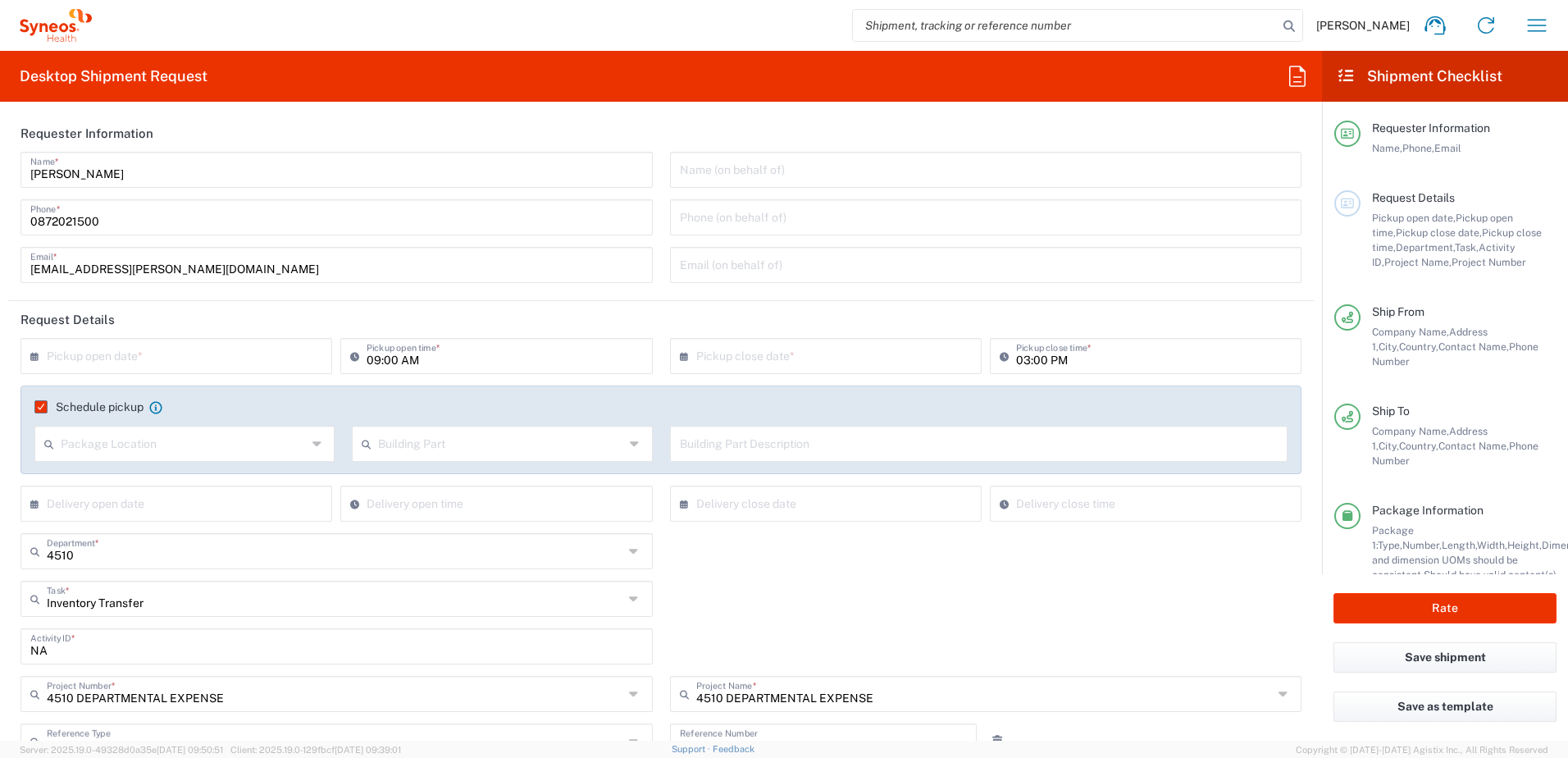
click at [172, 359] on input "text" at bounding box center [180, 354] width 266 height 29
click at [220, 482] on span "19" at bounding box center [227, 481] width 23 height 23
type input "09/19/2025"
click at [1043, 360] on input "03:00 PM" at bounding box center [1153, 354] width 275 height 29
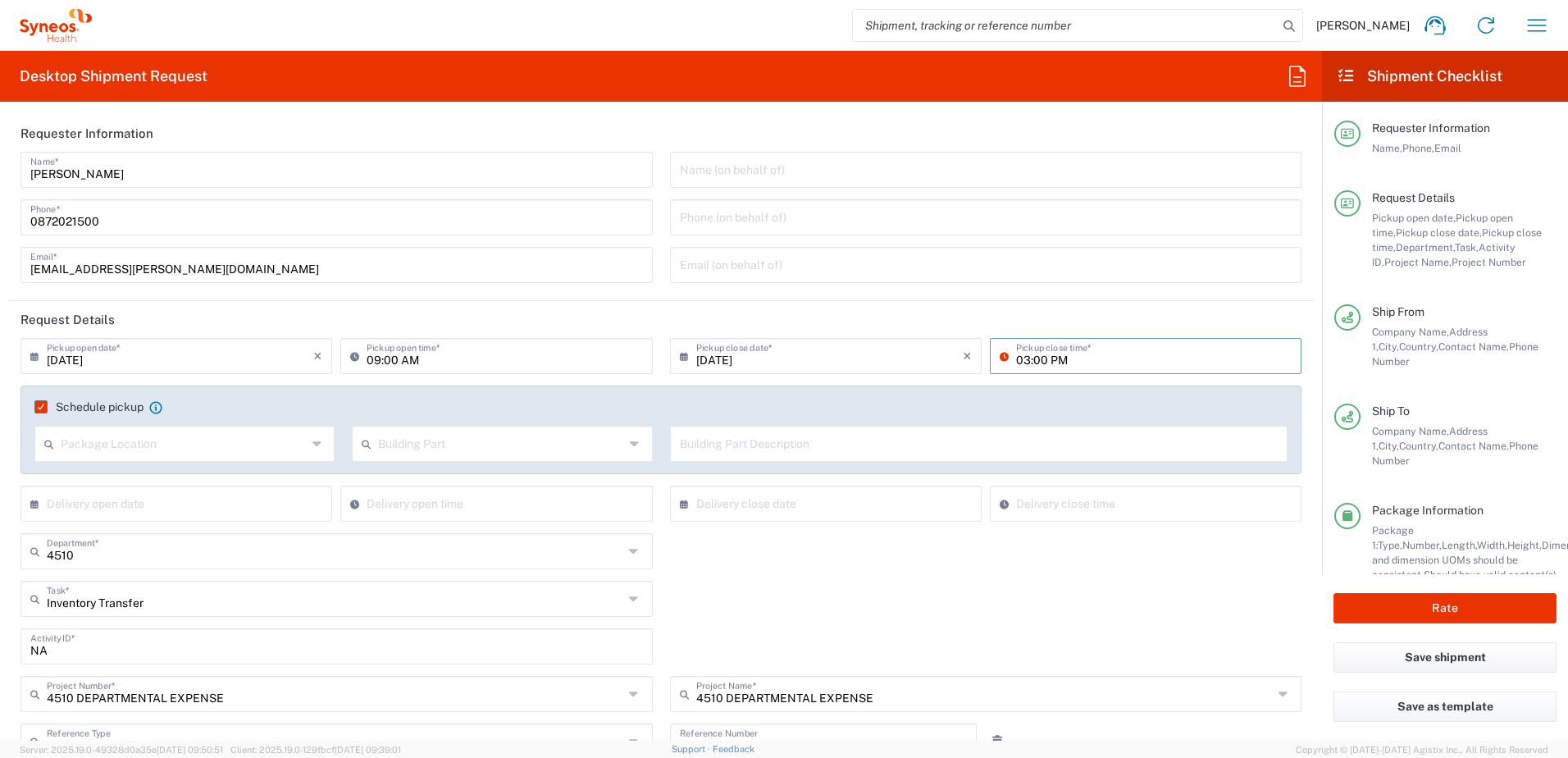
click at [1020, 363] on input "03:00 PM" at bounding box center [1153, 354] width 275 height 29
type input "01:00 PM"
click at [1171, 615] on div "Inventory Transfer Task * Inventory Transfer Break/Fix New Hire Other Refresh" at bounding box center [661, 605] width 1299 height 48
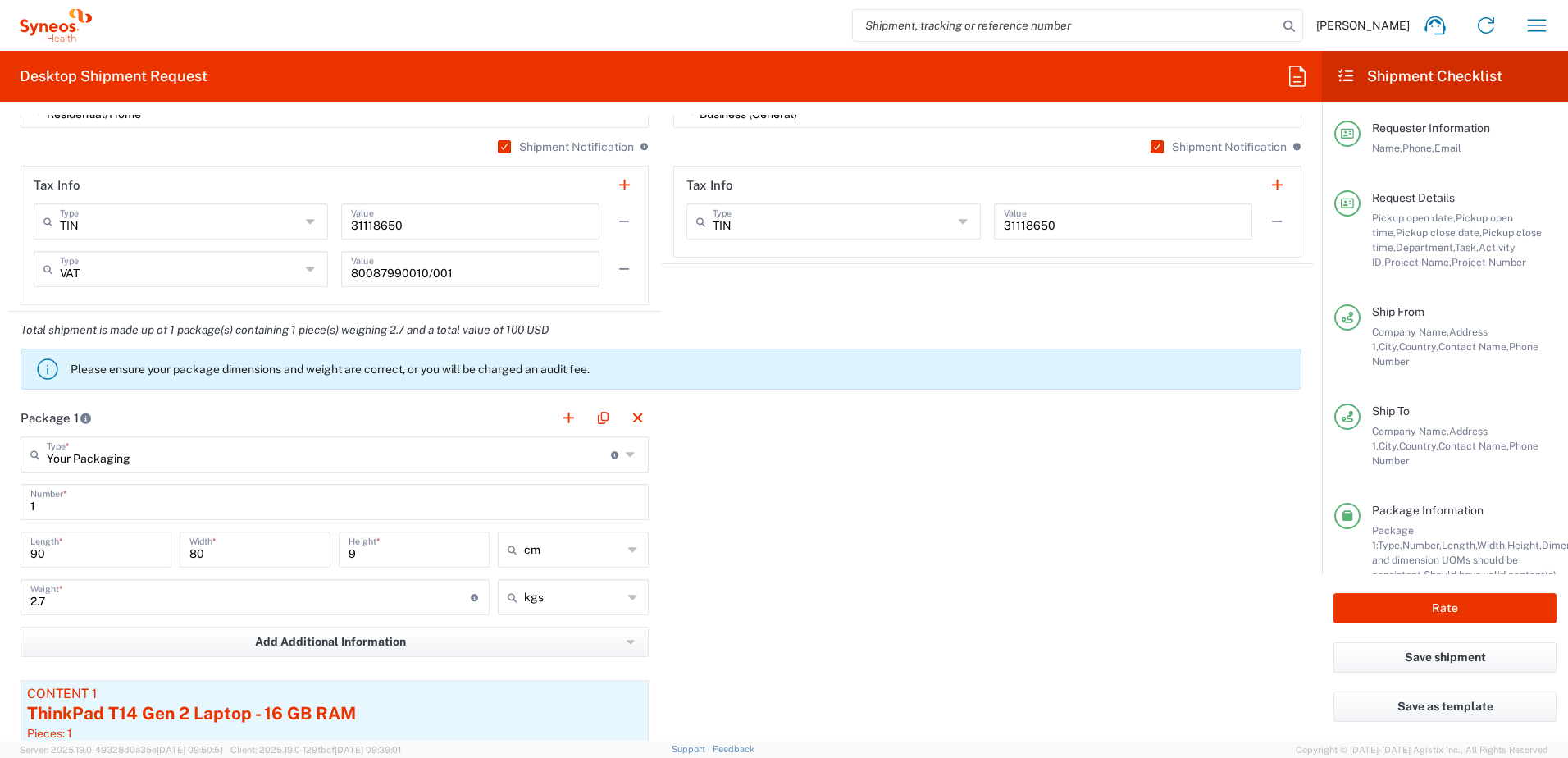
scroll to position [1477, 0]
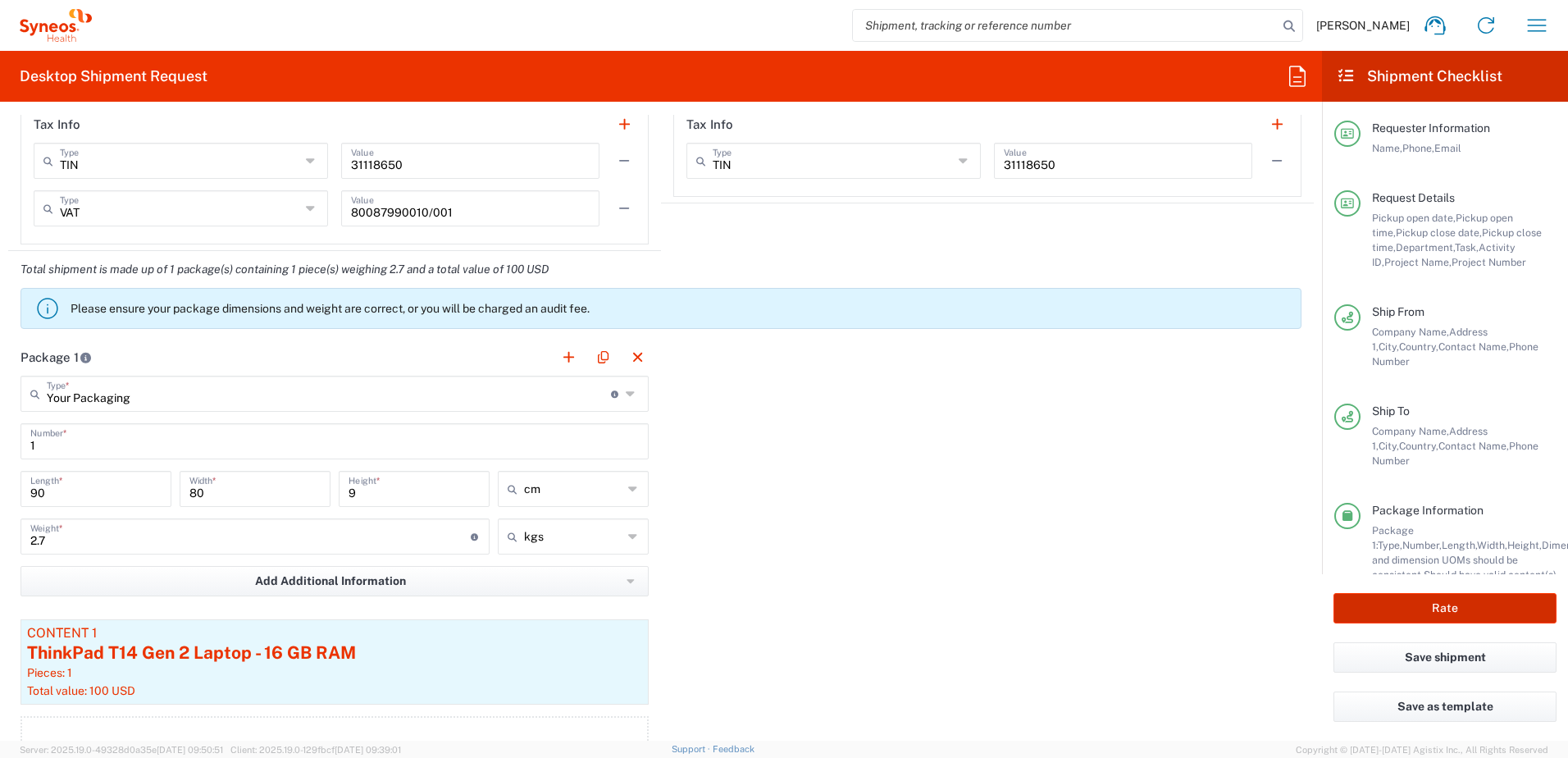
click at [1442, 617] on button "Rate" at bounding box center [1445, 608] width 223 height 31
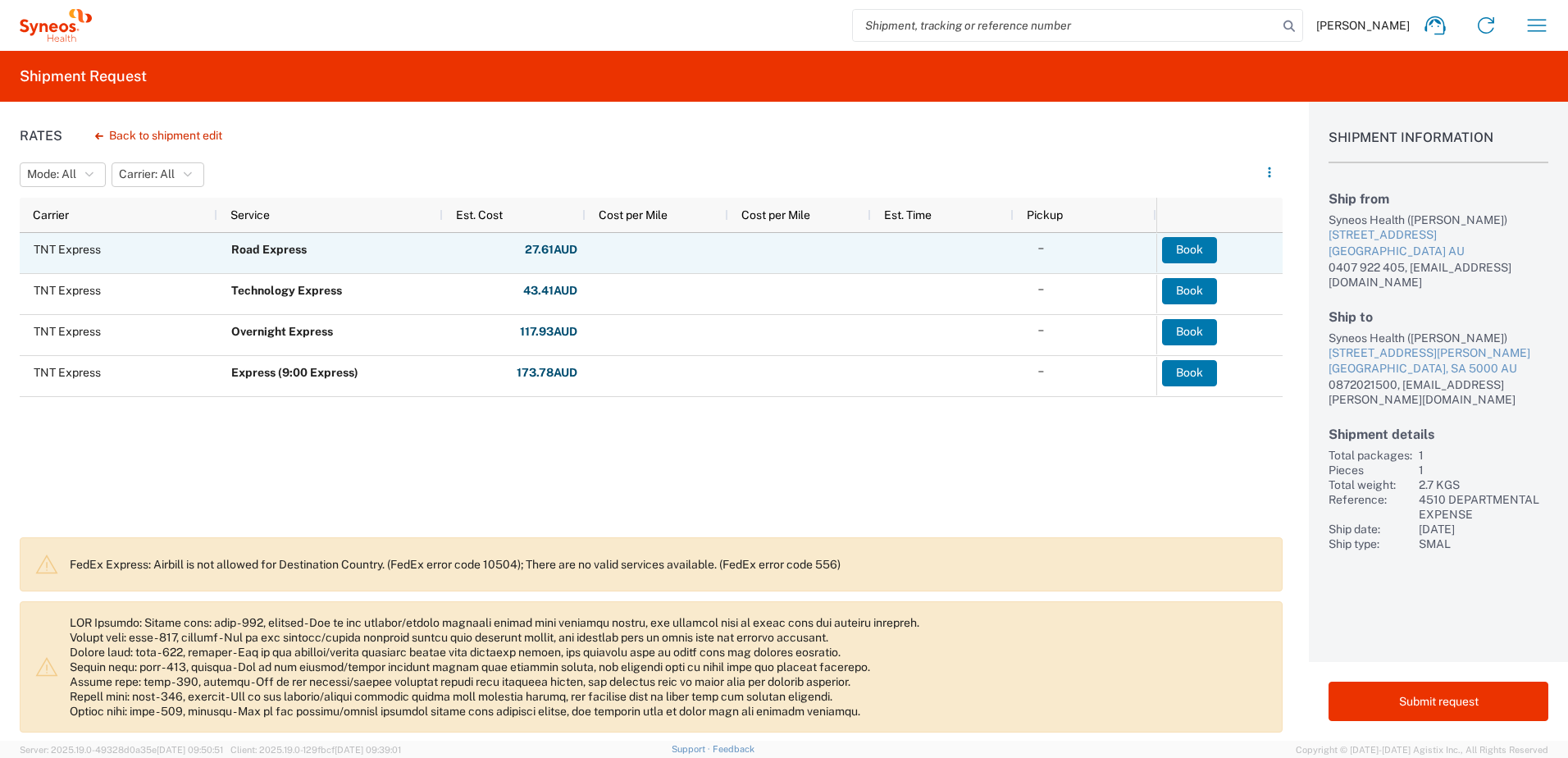
click at [1204, 256] on button "Book" at bounding box center [1189, 250] width 55 height 26
